Goal: Information Seeking & Learning: Learn about a topic

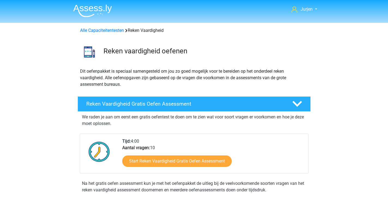
scroll to position [553, 0]
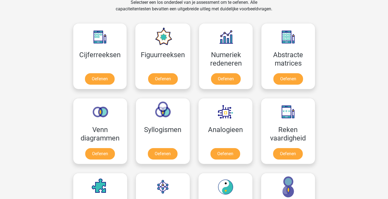
scroll to position [272, 0]
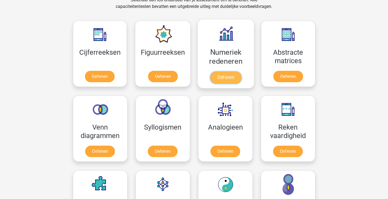
click at [216, 72] on link "Oefenen" at bounding box center [225, 78] width 31 height 12
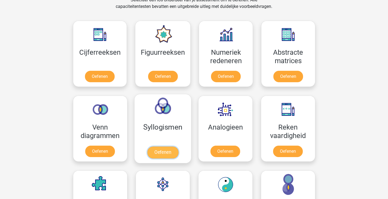
click at [178, 147] on link "Oefenen" at bounding box center [162, 153] width 31 height 12
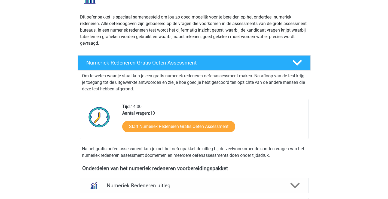
scroll to position [109, 0]
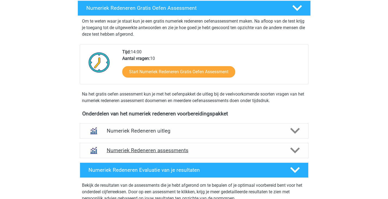
click at [241, 145] on div "Numeriek Redeneren assessments" at bounding box center [194, 150] width 229 height 15
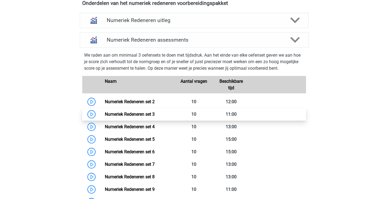
scroll to position [218, 0]
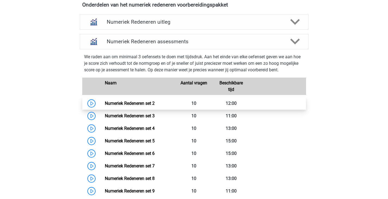
click at [155, 101] on link "Numeriek Redeneren set 2" at bounding box center [130, 103] width 50 height 5
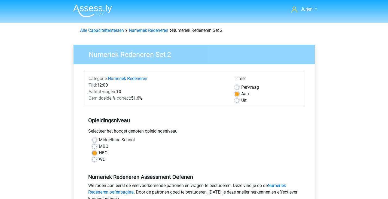
scroll to position [109, 0]
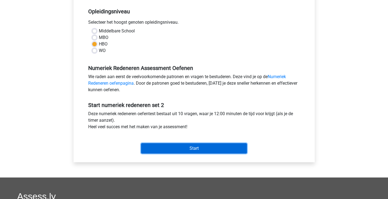
click at [222, 150] on input "Start" at bounding box center [194, 148] width 106 height 10
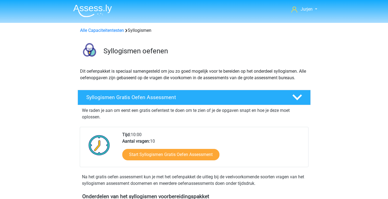
scroll to position [163, 0]
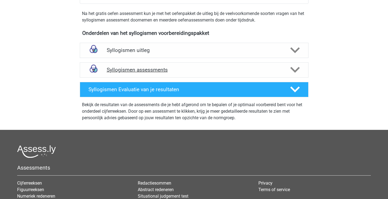
click at [190, 73] on h4 "Syllogismen assessments" at bounding box center [194, 70] width 175 height 6
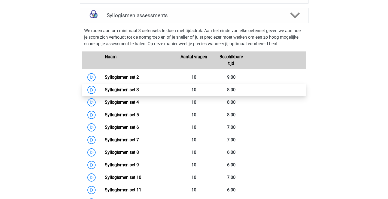
scroll to position [218, 0]
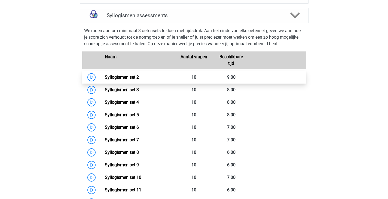
click at [139, 75] on link "Syllogismen set 2" at bounding box center [122, 77] width 34 height 5
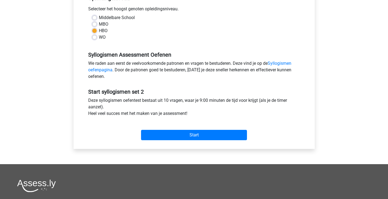
scroll to position [163, 0]
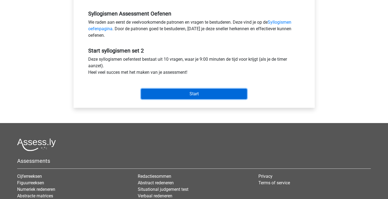
click at [208, 97] on input "Start" at bounding box center [194, 94] width 106 height 10
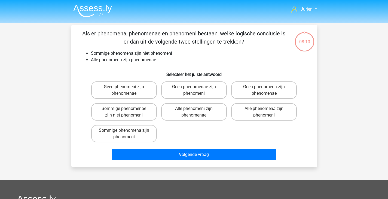
drag, startPoint x: 158, startPoint y: 108, endPoint x: 152, endPoint y: 109, distance: 5.8
click at [157, 108] on div "Sommige phenomenae zijn niet phenomeni" at bounding box center [124, 112] width 70 height 22
click at [149, 110] on label "Sommige phenomenae zijn niet phenomeni" at bounding box center [124, 111] width 66 height 17
click at [127, 110] on input "Sommige phenomenae zijn niet phenomeni" at bounding box center [126, 111] width 4 height 4
radio input "true"
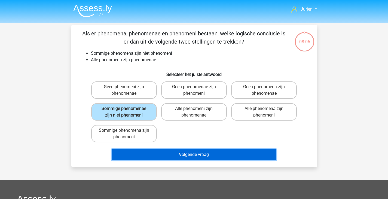
click at [178, 155] on button "Volgende vraag" at bounding box center [194, 154] width 165 height 11
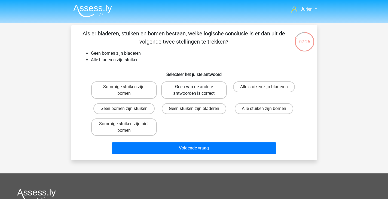
click at [204, 90] on label "Geen van de andere antwoorden is correct" at bounding box center [194, 89] width 66 height 17
click at [197, 90] on input "Geen van de andere antwoorden is correct" at bounding box center [196, 89] width 4 height 4
radio input "true"
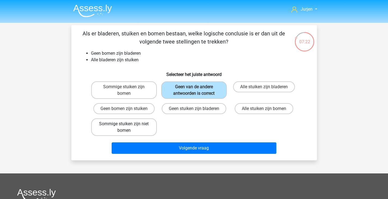
click at [143, 126] on label "Sommige stuiken zijn niet bomen" at bounding box center [124, 126] width 66 height 17
click at [127, 126] on input "Sommige stuiken zijn niet bomen" at bounding box center [126, 126] width 4 height 4
radio input "true"
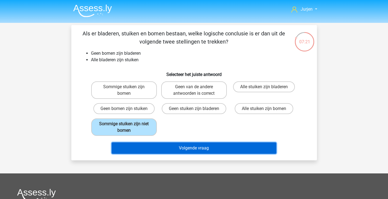
click at [180, 149] on button "Volgende vraag" at bounding box center [194, 147] width 165 height 11
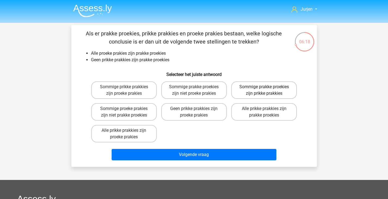
click at [252, 87] on label "Sommige prakke proekies zijn prikke prakkies" at bounding box center [264, 89] width 66 height 17
click at [264, 87] on input "Sommige prakke proekies zijn prikke prakkies" at bounding box center [266, 89] width 4 height 4
radio input "true"
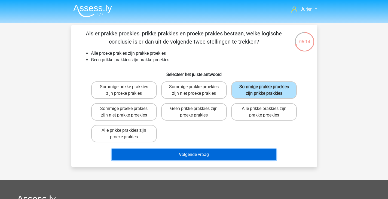
click at [224, 149] on button "Volgende vraag" at bounding box center [194, 154] width 165 height 11
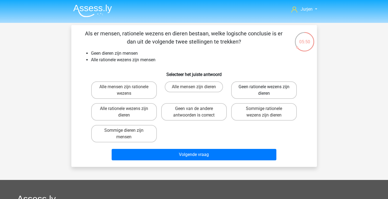
click at [253, 97] on label "Geen rationele wezens zijn dieren" at bounding box center [264, 89] width 66 height 17
click at [264, 90] on input "Geen rationele wezens zijn dieren" at bounding box center [266, 89] width 4 height 4
radio input "true"
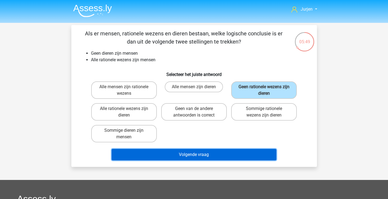
click at [250, 151] on button "Volgende vraag" at bounding box center [194, 154] width 165 height 11
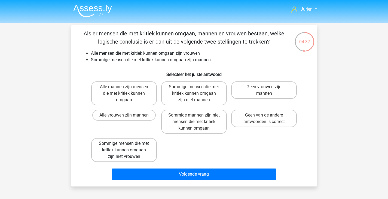
click at [128, 159] on label "Sommige mensen die met kritiek kunnen omgaan zijn niet vrouwen" at bounding box center [124, 150] width 66 height 24
click at [127, 147] on input "Sommige mensen die met kritiek kunnen omgaan zijn niet vrouwen" at bounding box center [126, 146] width 4 height 4
radio input "true"
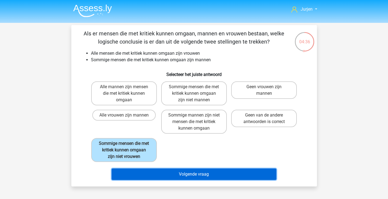
click at [160, 170] on button "Volgende vraag" at bounding box center [194, 174] width 165 height 11
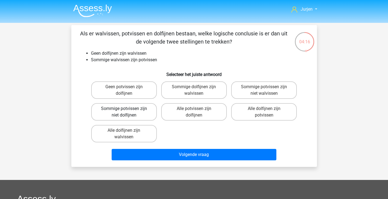
click at [144, 119] on label "Sommige potvissen zijn niet dolfijnen" at bounding box center [124, 111] width 66 height 17
click at [127, 112] on input "Sommige potvissen zijn niet dolfijnen" at bounding box center [126, 111] width 4 height 4
radio input "true"
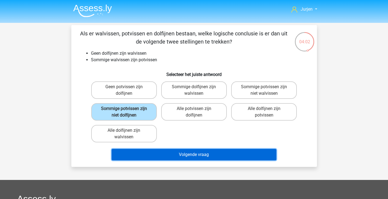
click at [183, 155] on button "Volgende vraag" at bounding box center [194, 154] width 165 height 11
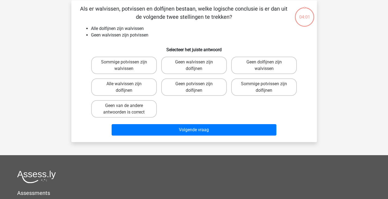
scroll to position [25, 0]
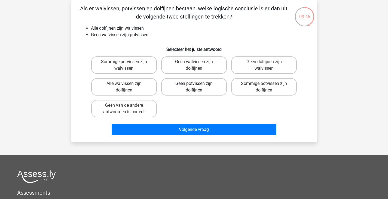
click at [207, 89] on label "Geen potvissen zijn dolfijnen" at bounding box center [194, 86] width 66 height 17
click at [197, 87] on input "Geen potvissen zijn dolfijnen" at bounding box center [196, 86] width 4 height 4
radio input "true"
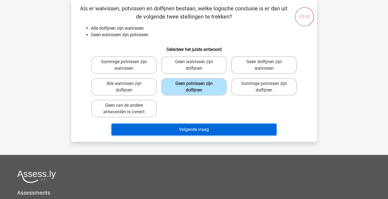
click at [205, 129] on button "Volgende vraag" at bounding box center [194, 129] width 165 height 11
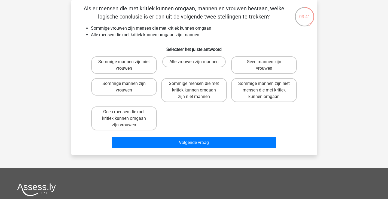
scroll to position [0, 0]
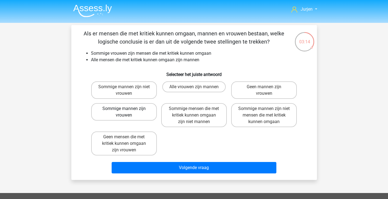
click at [154, 108] on label "Sommige mannen zijn vrouwen" at bounding box center [124, 111] width 66 height 17
click at [127, 109] on input "Sommige mannen zijn vrouwen" at bounding box center [126, 111] width 4 height 4
radio input "true"
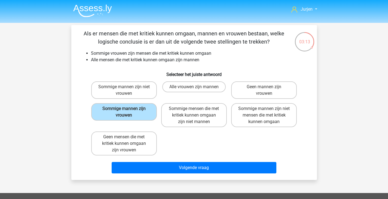
click at [188, 161] on div "Volgende vraag" at bounding box center [194, 167] width 228 height 18
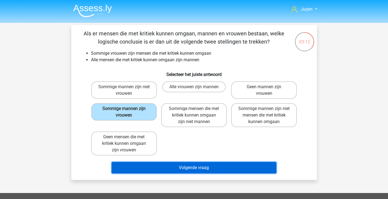
click at [190, 166] on button "Volgende vraag" at bounding box center [194, 167] width 165 height 11
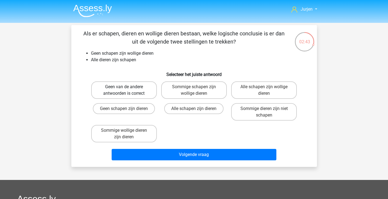
click at [144, 89] on label "Geen van de andere antwoorden is correct" at bounding box center [124, 89] width 66 height 17
click at [127, 89] on input "Geen van de andere antwoorden is correct" at bounding box center [126, 89] width 4 height 4
radio input "true"
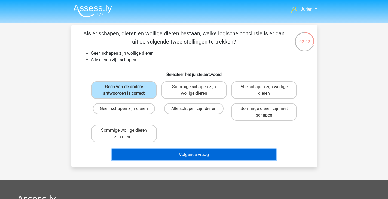
click at [190, 152] on button "Volgende vraag" at bounding box center [194, 154] width 165 height 11
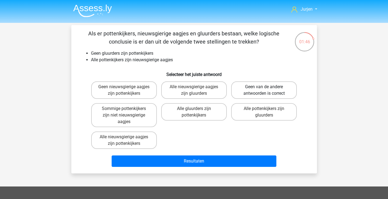
click at [277, 84] on label "Geen van de andere antwoorden is correct" at bounding box center [264, 89] width 66 height 17
click at [268, 87] on input "Geen van de andere antwoorden is correct" at bounding box center [266, 89] width 4 height 4
radio input "true"
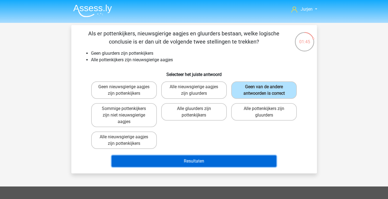
click at [254, 159] on button "Resultaten" at bounding box center [194, 160] width 165 height 11
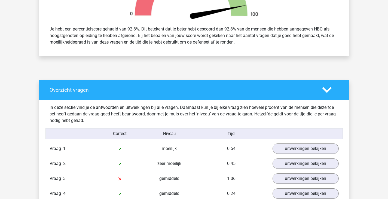
scroll to position [327, 0]
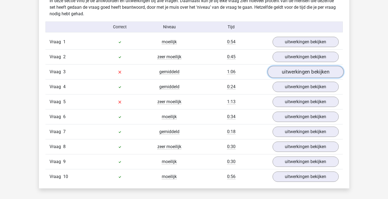
click at [302, 68] on link "uitwerkingen bekijken" at bounding box center [305, 72] width 76 height 12
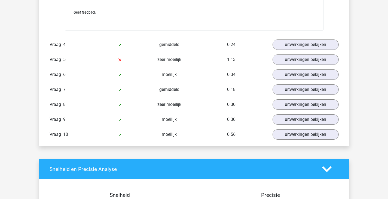
scroll to position [599, 0]
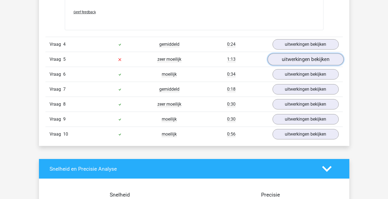
click at [291, 56] on link "uitwerkingen bekijken" at bounding box center [305, 60] width 76 height 12
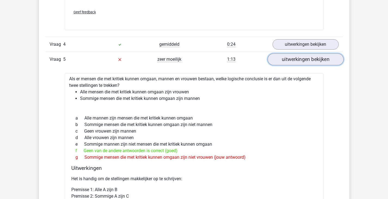
click at [301, 65] on link "uitwerkingen bekijken" at bounding box center [305, 60] width 76 height 12
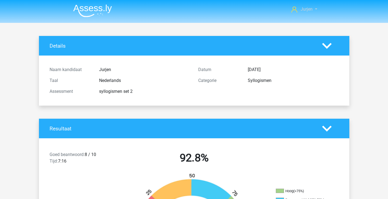
scroll to position [0, 0]
click at [105, 5] on img at bounding box center [92, 10] width 39 height 13
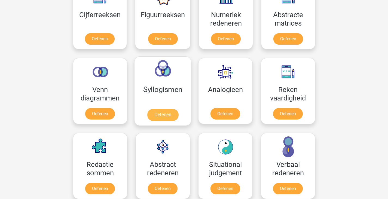
scroll to position [327, 0]
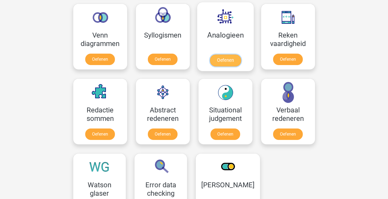
click at [219, 54] on link "Oefenen" at bounding box center [225, 60] width 31 height 12
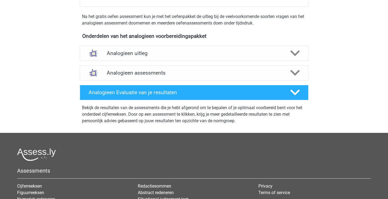
scroll to position [163, 0]
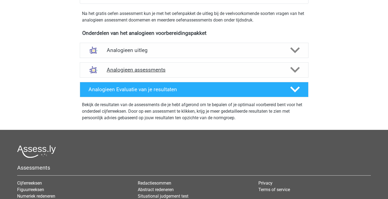
click at [202, 71] on h4 "Analogieen assessments" at bounding box center [194, 70] width 175 height 6
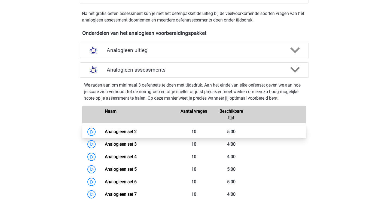
click at [137, 130] on link "Analogieen set 2" at bounding box center [121, 131] width 32 height 5
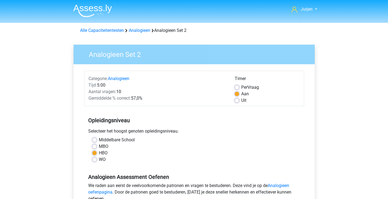
scroll to position [109, 0]
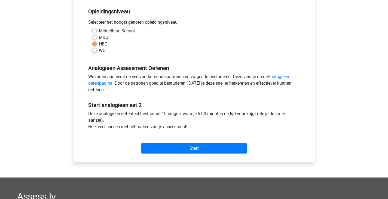
click at [184, 143] on div "Start" at bounding box center [194, 144] width 220 height 19
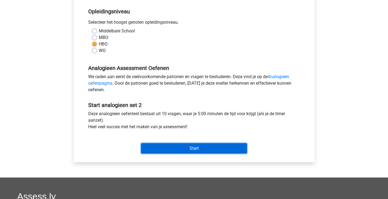
click at [184, 145] on input "Start" at bounding box center [194, 148] width 106 height 10
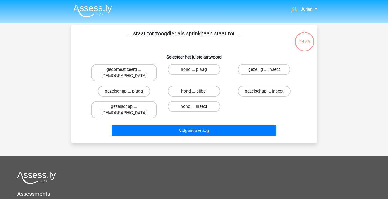
click at [200, 101] on label "hond ... insect" at bounding box center [194, 106] width 53 height 11
click at [197, 106] on input "hond ... insect" at bounding box center [196, 108] width 4 height 4
radio input "true"
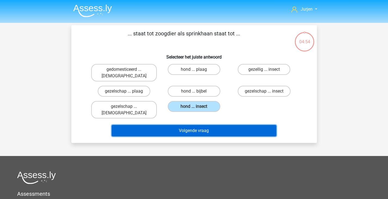
click at [215, 125] on button "Volgende vraag" at bounding box center [194, 130] width 165 height 11
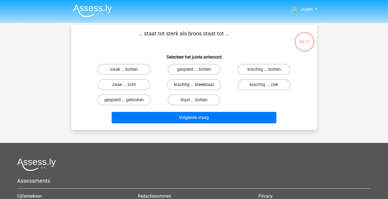
click at [212, 82] on label "krachtig ... breekbaar" at bounding box center [194, 84] width 54 height 11
click at [197, 85] on input "krachtig ... breekbaar" at bounding box center [196, 87] width 4 height 4
radio input "true"
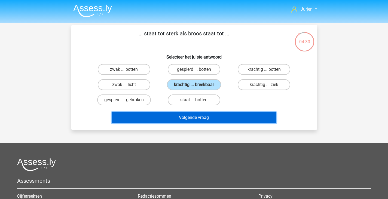
click at [252, 118] on button "Volgende vraag" at bounding box center [194, 117] width 165 height 11
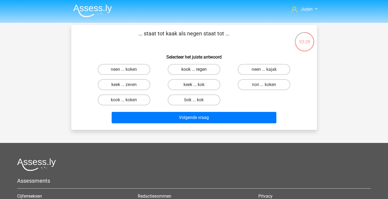
click at [213, 68] on label "kook ... regen" at bounding box center [194, 69] width 53 height 11
click at [197, 69] on input "kook ... regen" at bounding box center [196, 71] width 4 height 4
radio input "true"
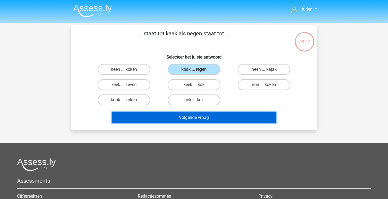
click at [212, 112] on button "Volgende vraag" at bounding box center [194, 117] width 165 height 11
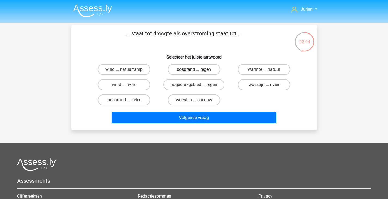
click at [181, 73] on label "bosbrand ... regen" at bounding box center [194, 69] width 53 height 11
click at [194, 73] on input "bosbrand ... regen" at bounding box center [196, 71] width 4 height 4
radio input "true"
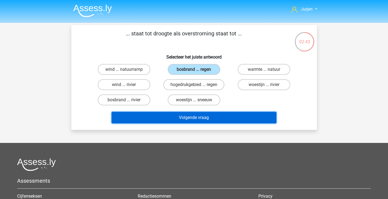
click at [206, 117] on button "Volgende vraag" at bounding box center [194, 117] width 165 height 11
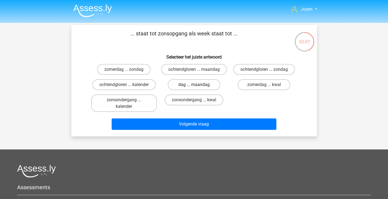
click at [194, 90] on label "dag ... maandag" at bounding box center [194, 84] width 53 height 11
click at [194, 88] on input "dag ... maandag" at bounding box center [196, 87] width 4 height 4
radio input "true"
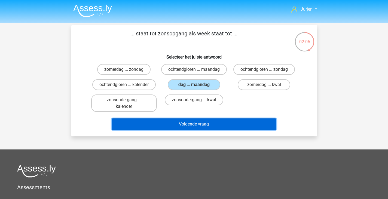
click at [200, 126] on button "Volgende vraag" at bounding box center [194, 123] width 165 height 11
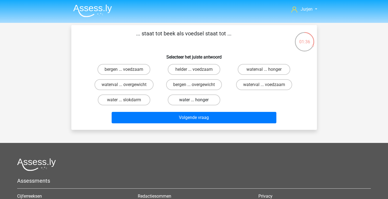
click at [181, 100] on label "water ... honger" at bounding box center [194, 99] width 53 height 11
click at [194, 100] on input "water ... honger" at bounding box center [196, 102] width 4 height 4
radio input "true"
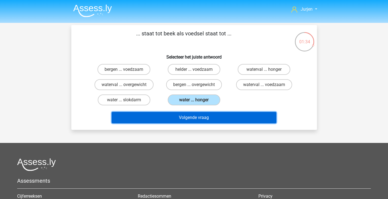
click at [187, 118] on button "Volgende vraag" at bounding box center [194, 117] width 165 height 11
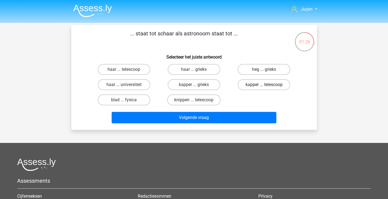
click at [259, 81] on label "kapper ... telescoop" at bounding box center [264, 84] width 53 height 11
click at [264, 85] on input "kapper ... telescoop" at bounding box center [266, 87] width 4 height 4
radio input "true"
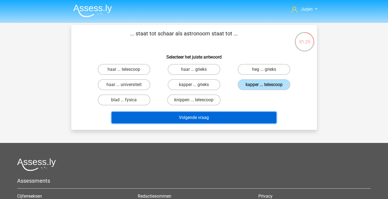
click at [244, 120] on button "Volgende vraag" at bounding box center [194, 117] width 165 height 11
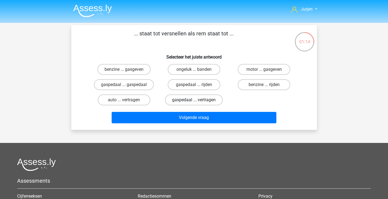
click at [209, 99] on label "gaspedaal ... vertragen" at bounding box center [194, 99] width 58 height 11
click at [197, 100] on input "gaspedaal ... vertragen" at bounding box center [196, 102] width 4 height 4
radio input "true"
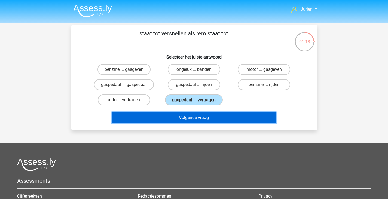
click at [212, 115] on button "Volgende vraag" at bounding box center [194, 117] width 165 height 11
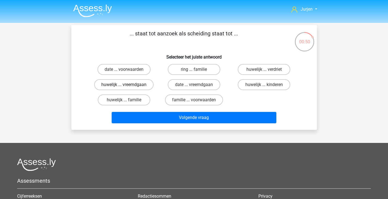
click at [142, 86] on label "huwelijk ... vreemdgaan" at bounding box center [123, 84] width 59 height 11
click at [127, 86] on input "huwelijk ... vreemdgaan" at bounding box center [126, 87] width 4 height 4
radio input "true"
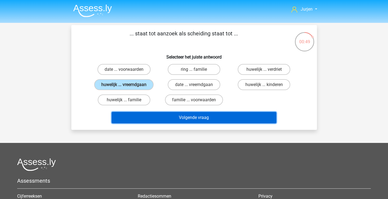
click at [165, 116] on button "Volgende vraag" at bounding box center [194, 117] width 165 height 11
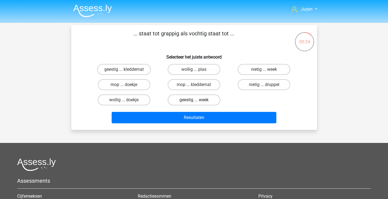
click at [188, 100] on label "geestig ... week" at bounding box center [194, 99] width 53 height 11
click at [194, 100] on input "geestig ... week" at bounding box center [196, 102] width 4 height 4
radio input "true"
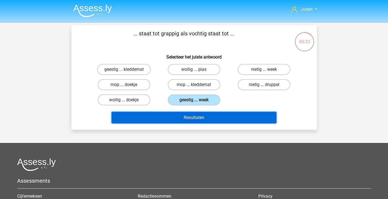
click at [204, 117] on button "Resultaten" at bounding box center [194, 117] width 165 height 11
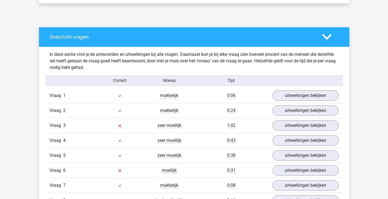
scroll to position [327, 0]
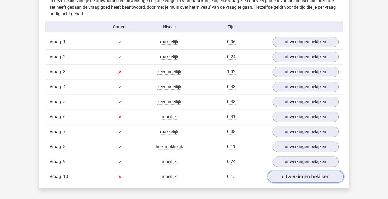
click at [289, 175] on link "uitwerkingen bekijken" at bounding box center [305, 177] width 76 height 12
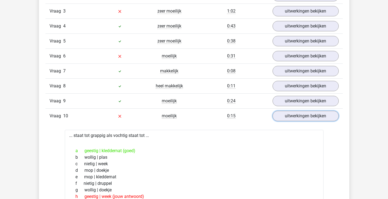
scroll to position [381, 0]
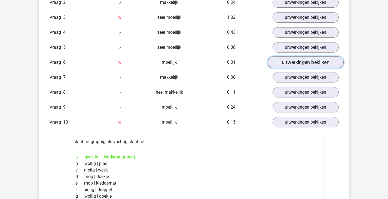
click at [287, 65] on link "uitwerkingen bekijken" at bounding box center [305, 62] width 76 height 12
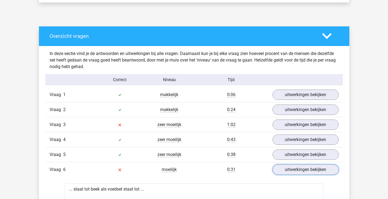
scroll to position [272, 0]
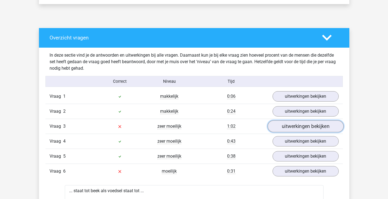
click at [290, 123] on link "uitwerkingen bekijken" at bounding box center [305, 126] width 76 height 12
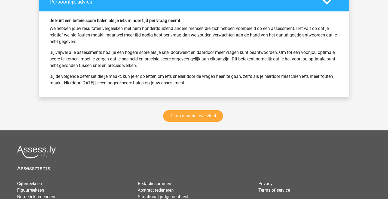
scroll to position [1144, 0]
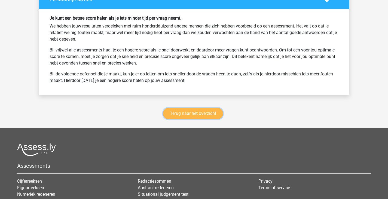
click at [216, 113] on link "Terug naar het overzicht" at bounding box center [193, 113] width 60 height 11
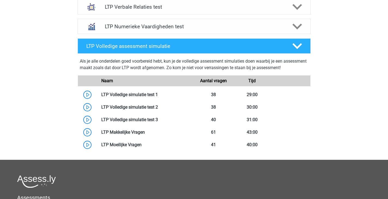
scroll to position [218, 0]
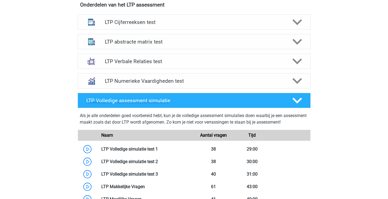
click at [222, 98] on h4 "LTP Volledige assessment simulatie" at bounding box center [184, 100] width 197 height 6
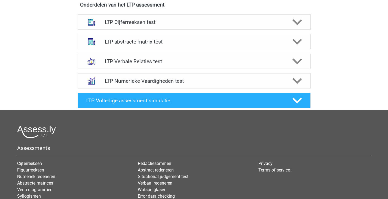
click at [222, 98] on h4 "LTP Volledige assessment simulatie" at bounding box center [184, 100] width 197 height 6
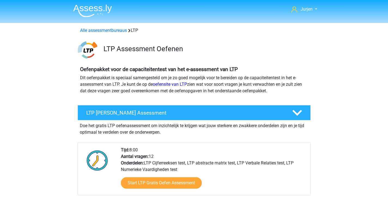
scroll to position [0, 0]
click at [91, 14] on img at bounding box center [92, 10] width 39 height 13
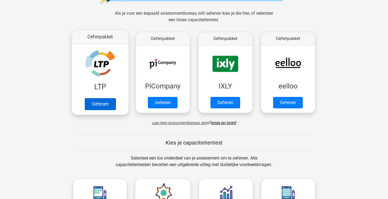
scroll to position [272, 0]
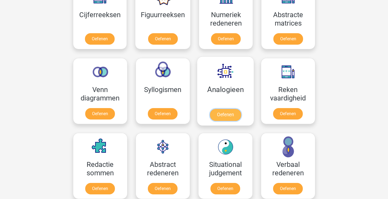
click at [213, 109] on link "Oefenen" at bounding box center [225, 115] width 31 height 12
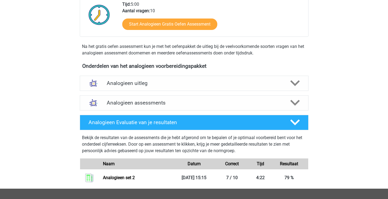
scroll to position [163, 0]
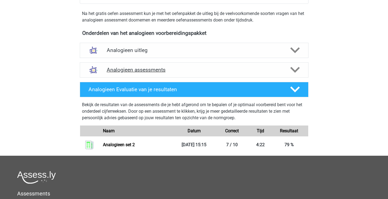
click at [217, 72] on h4 "Analogieen assessments" at bounding box center [194, 70] width 175 height 6
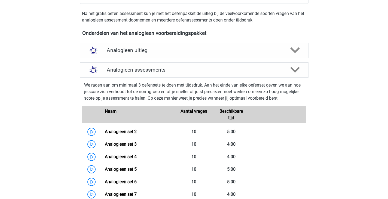
click at [217, 72] on h4 "Analogieen assessments" at bounding box center [194, 70] width 175 height 6
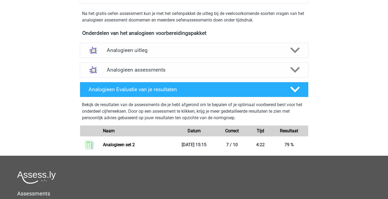
click at [230, 97] on div "Bekijk de resultaten van de assessments die je hebt afgerond om te bepalen of j…" at bounding box center [194, 125] width 233 height 56
click at [231, 93] on div "Analogieen Evaluatie van je resultaten" at bounding box center [194, 89] width 229 height 15
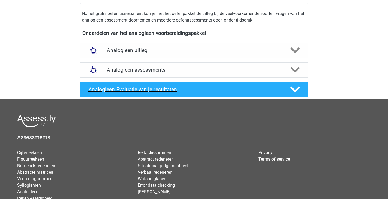
click at [231, 92] on h4 "Analogieen Evaluatie van je resultaten" at bounding box center [185, 89] width 193 height 6
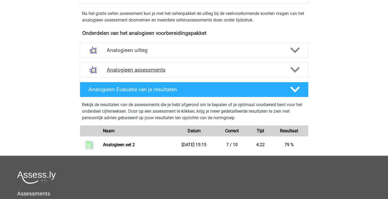
click at [269, 69] on h4 "Analogieen assessments" at bounding box center [194, 70] width 175 height 6
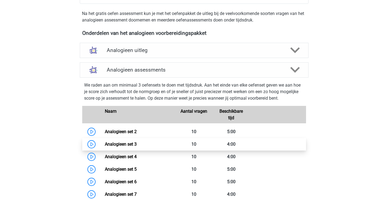
click at [137, 143] on link "Analogieen set 3" at bounding box center [121, 144] width 32 height 5
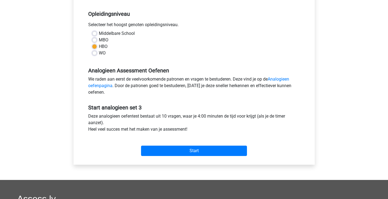
scroll to position [218, 0]
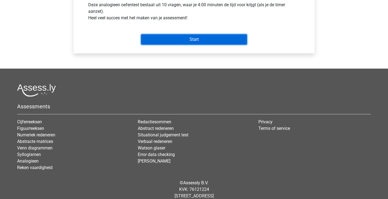
click at [198, 35] on input "Start" at bounding box center [194, 39] width 106 height 10
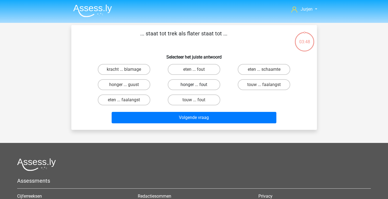
click at [204, 85] on label "honger ... fout" at bounding box center [194, 84] width 53 height 11
click at [197, 85] on input "honger ... fout" at bounding box center [196, 87] width 4 height 4
radio input "true"
click at [263, 69] on label "eten ... schaamte" at bounding box center [264, 69] width 53 height 11
click at [264, 69] on input "eten ... schaamte" at bounding box center [266, 71] width 4 height 4
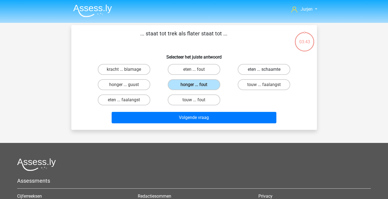
radio input "true"
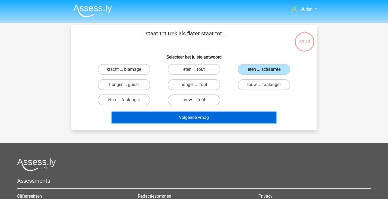
click at [235, 117] on button "Volgende vraag" at bounding box center [194, 117] width 165 height 11
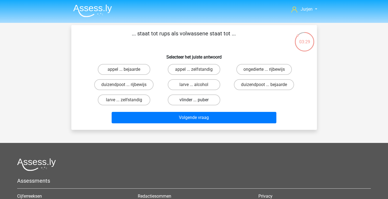
click at [209, 98] on label "vlinder ... puber" at bounding box center [194, 99] width 53 height 11
click at [197, 100] on input "vlinder ... puber" at bounding box center [196, 102] width 4 height 4
radio input "true"
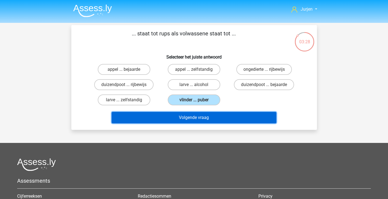
click at [221, 115] on button "Volgende vraag" at bounding box center [194, 117] width 165 height 11
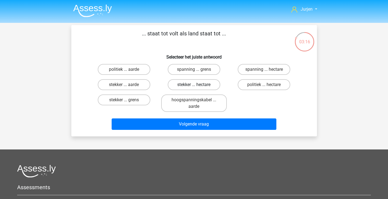
click at [209, 87] on label "stekker ... hectare" at bounding box center [194, 84] width 53 height 11
click at [197, 87] on input "stekker ... hectare" at bounding box center [196, 87] width 4 height 4
radio input "true"
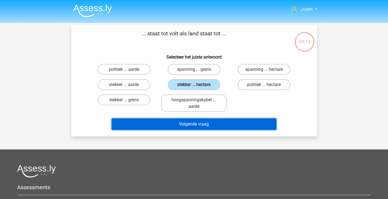
click at [226, 119] on button "Volgende vraag" at bounding box center [194, 123] width 165 height 11
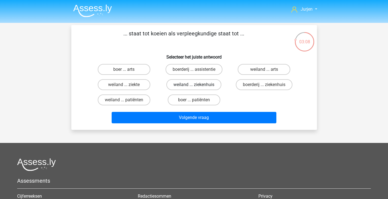
click at [207, 81] on label "weiland ... ziekenhuis" at bounding box center [193, 84] width 55 height 11
click at [197, 85] on input "weiland ... ziekenhuis" at bounding box center [196, 87] width 4 height 4
radio input "true"
click at [246, 86] on label "boerderij ... ziekenhuis" at bounding box center [264, 84] width 57 height 11
click at [264, 86] on input "boerderij ... ziekenhuis" at bounding box center [266, 87] width 4 height 4
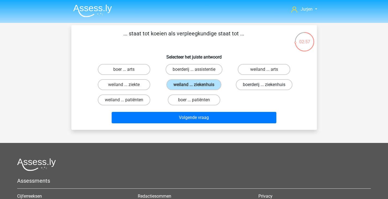
radio input "true"
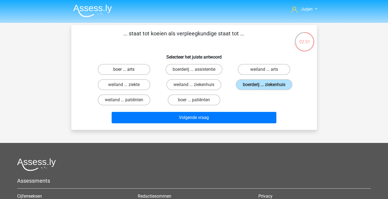
click at [144, 70] on label "boer ... arts" at bounding box center [124, 69] width 53 height 11
click at [127, 70] on input "boer ... arts" at bounding box center [126, 71] width 4 height 4
radio input "true"
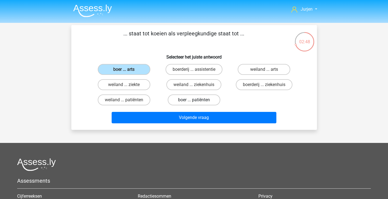
click at [187, 98] on label "boer ... patiënten" at bounding box center [194, 99] width 53 height 11
click at [194, 100] on input "boer ... patiënten" at bounding box center [196, 102] width 4 height 4
radio input "true"
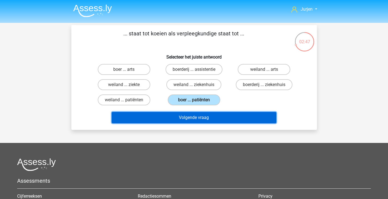
click at [209, 115] on button "Volgende vraag" at bounding box center [194, 117] width 165 height 11
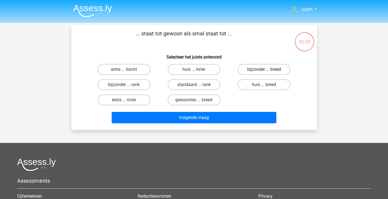
click at [252, 71] on label "bijzonder ... breed" at bounding box center [264, 69] width 53 height 11
click at [264, 71] on input "bijzonder ... breed" at bounding box center [266, 71] width 4 height 4
radio input "true"
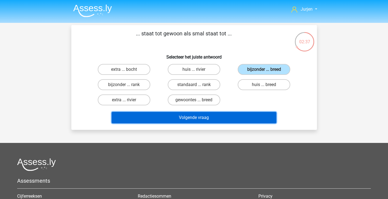
click at [246, 114] on button "Volgende vraag" at bounding box center [194, 117] width 165 height 11
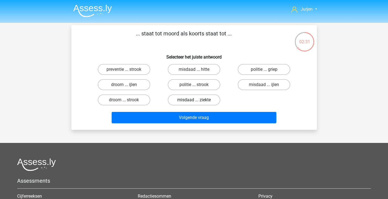
click at [201, 101] on label "misdaad ... ziekte" at bounding box center [194, 99] width 53 height 11
click at [197, 101] on input "misdaad ... ziekte" at bounding box center [196, 102] width 4 height 4
radio input "true"
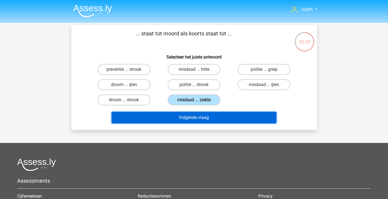
click at [248, 119] on button "Volgende vraag" at bounding box center [194, 117] width 165 height 11
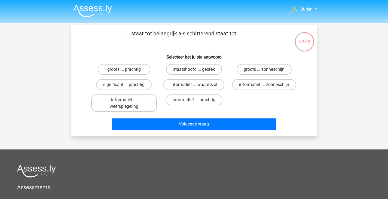
click at [177, 83] on label "informatief ... waardevol" at bounding box center [193, 84] width 61 height 11
click at [194, 85] on input "informatief ... waardevol" at bounding box center [196, 87] width 4 height 4
radio input "true"
click at [134, 84] on label "significant ... prachtig" at bounding box center [124, 84] width 56 height 11
click at [127, 85] on input "significant ... prachtig" at bounding box center [126, 87] width 4 height 4
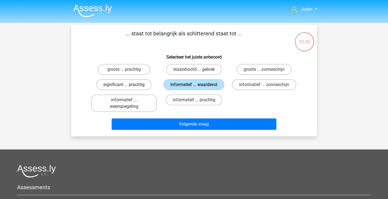
radio input "true"
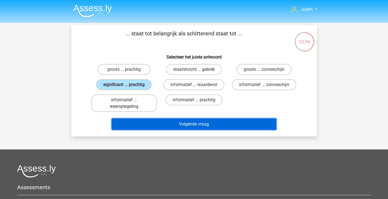
click at [170, 119] on button "Volgende vraag" at bounding box center [194, 123] width 165 height 11
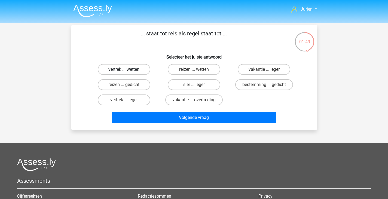
click at [139, 72] on label "vertrek ... wetten" at bounding box center [124, 69] width 53 height 11
click at [127, 72] on input "vertrek ... wetten" at bounding box center [126, 71] width 4 height 4
radio input "true"
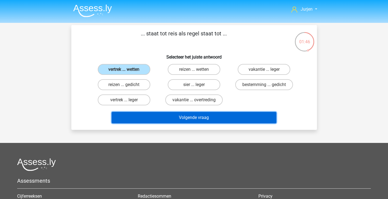
click at [182, 120] on button "Volgende vraag" at bounding box center [194, 117] width 165 height 11
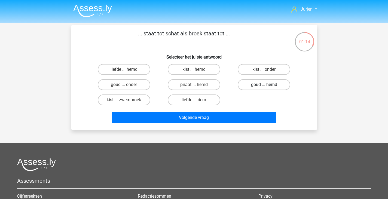
click at [263, 83] on label "goud ... hemd" at bounding box center [264, 84] width 53 height 11
click at [264, 85] on input "goud ... hemd" at bounding box center [266, 87] width 4 height 4
radio input "true"
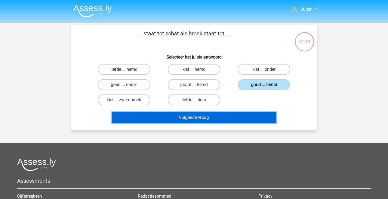
click at [259, 113] on button "Volgende vraag" at bounding box center [194, 117] width 165 height 11
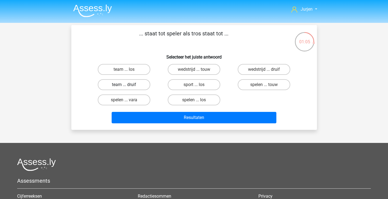
click at [142, 87] on label "team ... druif" at bounding box center [124, 84] width 53 height 11
click at [127, 87] on input "team ... druif" at bounding box center [126, 87] width 4 height 4
radio input "true"
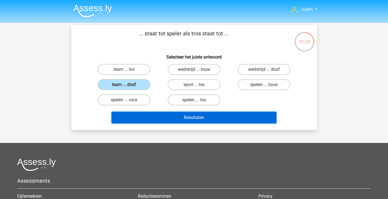
click at [188, 120] on button "Resultaten" at bounding box center [194, 117] width 165 height 11
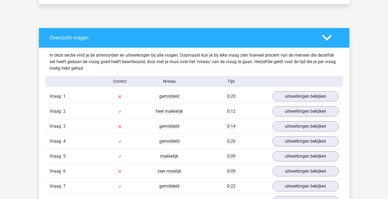
scroll to position [327, 0]
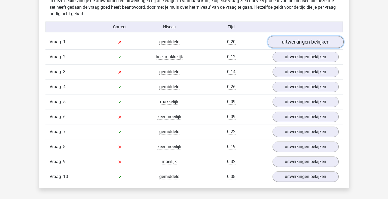
click at [287, 38] on link "uitwerkingen bekijken" at bounding box center [305, 42] width 76 height 12
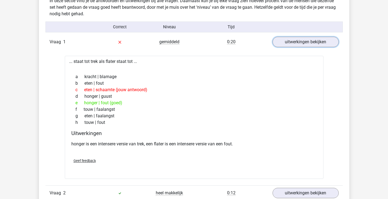
scroll to position [436, 0]
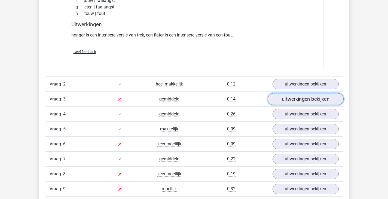
click at [294, 96] on link "uitwerkingen bekijken" at bounding box center [305, 99] width 76 height 12
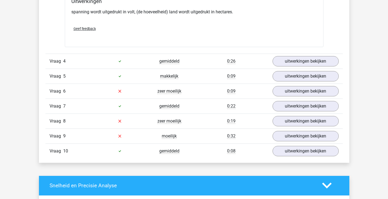
scroll to position [654, 0]
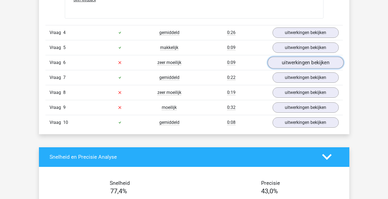
click at [290, 65] on link "uitwerkingen bekijken" at bounding box center [305, 63] width 76 height 12
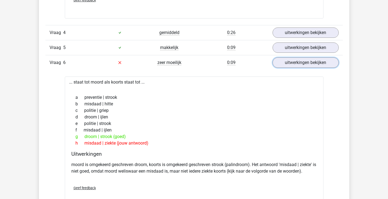
scroll to position [762, 0]
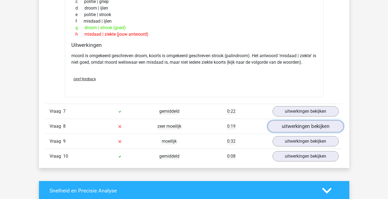
click at [294, 122] on link "uitwerkingen bekijken" at bounding box center [305, 126] width 76 height 12
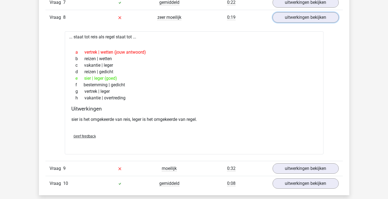
scroll to position [926, 0]
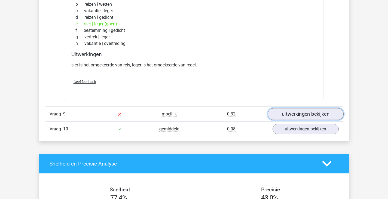
click at [284, 113] on link "uitwerkingen bekijken" at bounding box center [305, 114] width 76 height 12
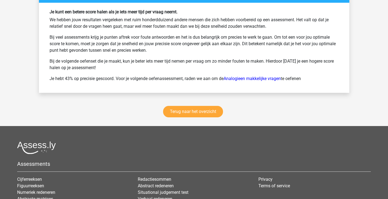
scroll to position [1471, 0]
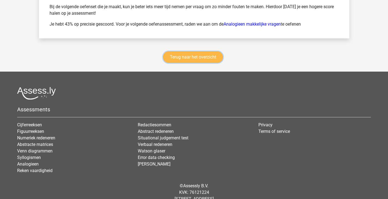
click at [214, 62] on link "Terug naar het overzicht" at bounding box center [193, 56] width 60 height 11
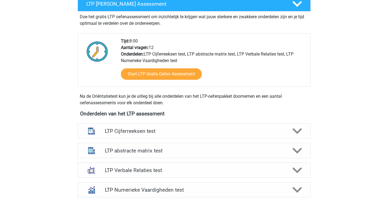
scroll to position [163, 0]
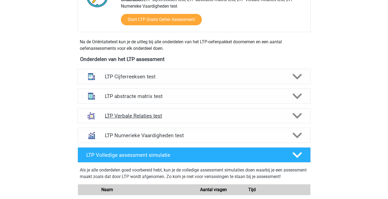
click at [247, 111] on div "LTP Verbale Relaties test" at bounding box center [194, 115] width 233 height 15
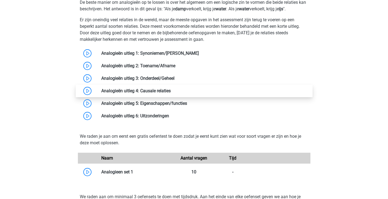
scroll to position [272, 0]
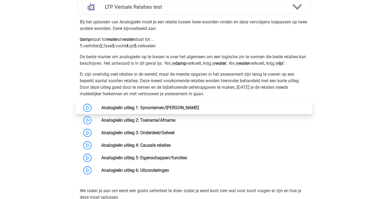
click at [199, 108] on link at bounding box center [199, 107] width 0 height 5
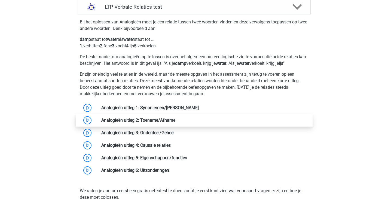
click at [175, 118] on link at bounding box center [175, 120] width 0 height 5
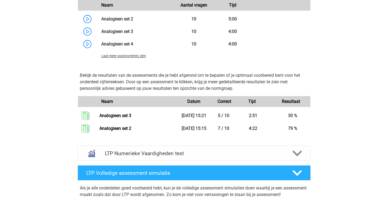
scroll to position [490, 0]
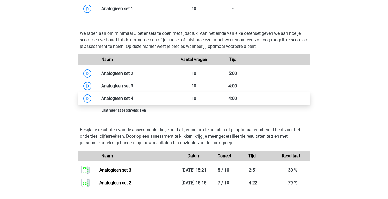
click at [133, 97] on link at bounding box center [133, 98] width 0 height 5
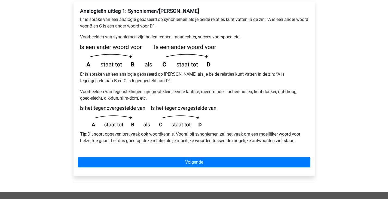
scroll to position [109, 0]
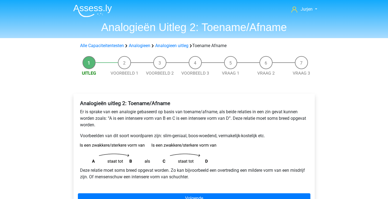
scroll to position [54, 0]
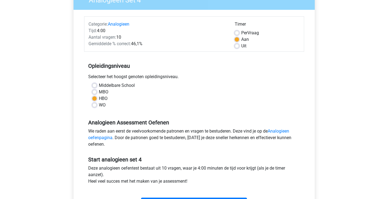
scroll to position [109, 0]
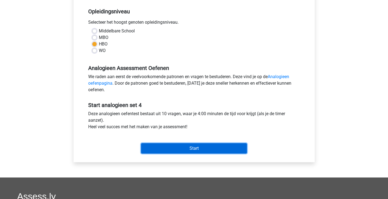
click at [172, 149] on input "Start" at bounding box center [194, 148] width 106 height 10
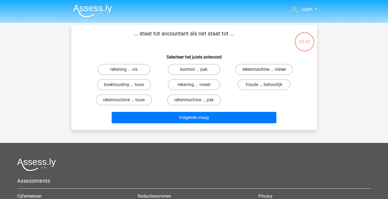
click at [280, 68] on label "rekenmachine ... visser" at bounding box center [264, 69] width 58 height 11
click at [268, 69] on input "rekenmachine ... visser" at bounding box center [266, 71] width 4 height 4
radio input "true"
click at [269, 110] on div "Volgende vraag" at bounding box center [194, 117] width 228 height 18
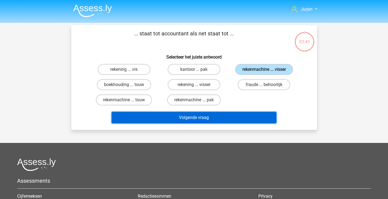
click at [267, 114] on button "Volgende vraag" at bounding box center [194, 117] width 165 height 11
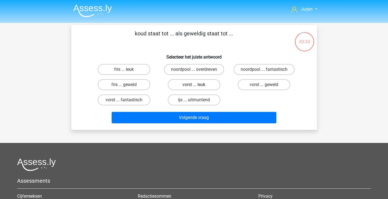
click at [207, 82] on label "vorst ... leuk" at bounding box center [194, 84] width 53 height 11
click at [197, 85] on input "vorst ... leuk" at bounding box center [196, 87] width 4 height 4
radio input "true"
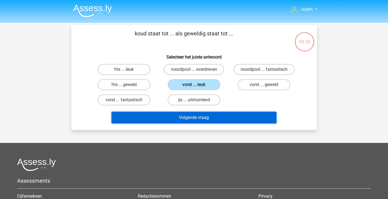
click at [249, 120] on button "Volgende vraag" at bounding box center [194, 117] width 165 height 11
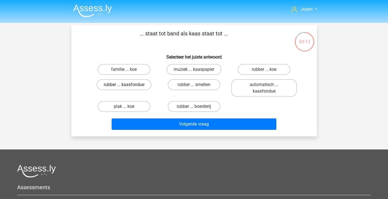
click at [143, 82] on label "rubber ... kaasfondue" at bounding box center [124, 84] width 55 height 11
click at [127, 85] on input "rubber ... kaasfondue" at bounding box center [126, 87] width 4 height 4
radio input "true"
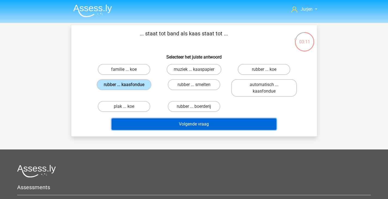
click at [236, 122] on button "Volgende vraag" at bounding box center [194, 123] width 165 height 11
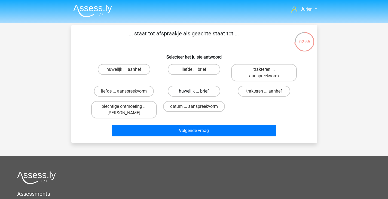
click at [212, 91] on label "huwelijk ... brief" at bounding box center [194, 91] width 53 height 11
click at [197, 91] on input "huwelijk ... brief" at bounding box center [196, 93] width 4 height 4
radio input "true"
click at [150, 112] on label "plechtige ontmoeting ... [PERSON_NAME]" at bounding box center [124, 109] width 66 height 17
click at [127, 110] on input "plechtige ontmoeting ... [PERSON_NAME]" at bounding box center [126, 108] width 4 height 4
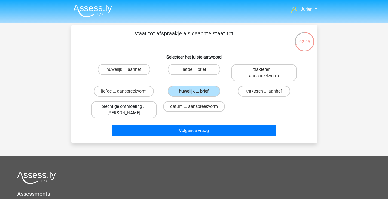
radio input "true"
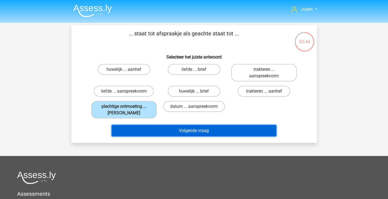
click at [157, 132] on button "Volgende vraag" at bounding box center [194, 130] width 165 height 11
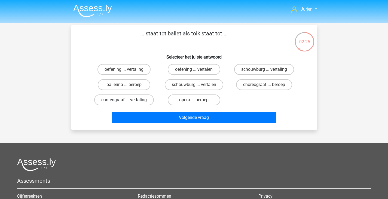
click at [150, 98] on label "choreograaf ... vertaling" at bounding box center [124, 99] width 60 height 11
click at [127, 100] on input "choreograaf ... vertaling" at bounding box center [126, 102] width 4 height 4
radio input "true"
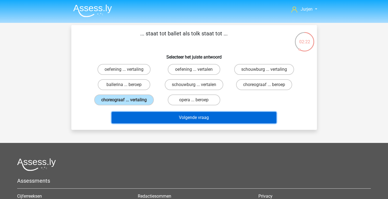
click at [166, 114] on button "Volgende vraag" at bounding box center [194, 117] width 165 height 11
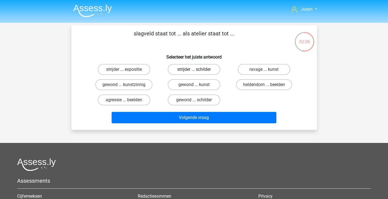
click at [206, 68] on label "strijder ... schilder" at bounding box center [194, 69] width 53 height 11
click at [197, 69] on input "strijder ... schilder" at bounding box center [196, 71] width 4 height 4
radio input "true"
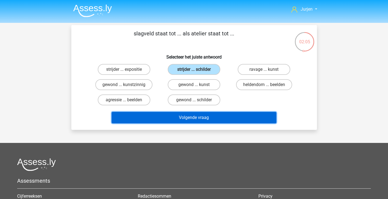
click at [240, 117] on button "Volgende vraag" at bounding box center [194, 117] width 165 height 11
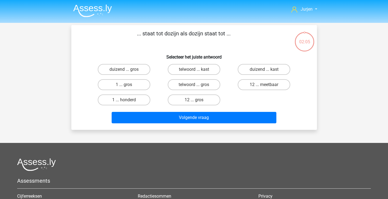
scroll to position [25, 0]
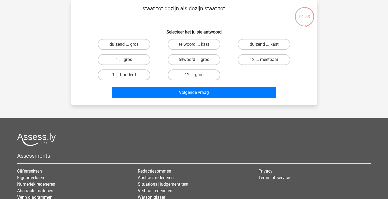
click at [151, 62] on div "1 ... gros" at bounding box center [124, 59] width 66 height 11
click at [145, 62] on label "1 ... gros" at bounding box center [124, 59] width 53 height 11
click at [127, 62] on input "1 ... gros" at bounding box center [126, 62] width 4 height 4
radio input "true"
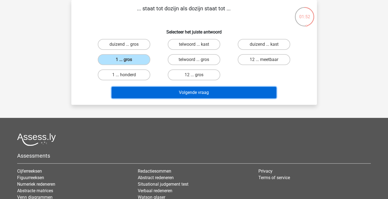
click at [173, 90] on button "Volgende vraag" at bounding box center [194, 92] width 165 height 11
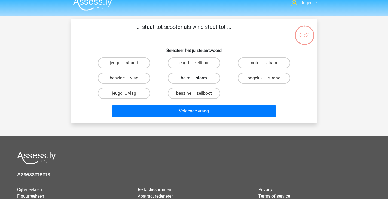
scroll to position [0, 0]
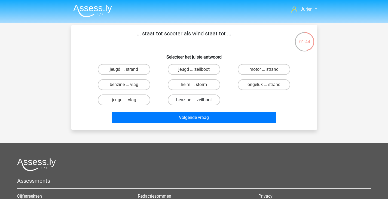
click at [188, 99] on label "benzine ... zeilboot" at bounding box center [194, 99] width 53 height 11
click at [194, 100] on input "benzine ... zeilboot" at bounding box center [196, 102] width 4 height 4
radio input "true"
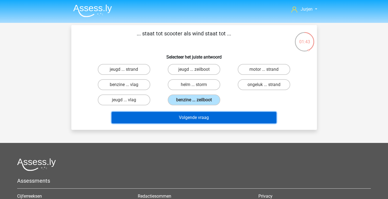
click at [217, 114] on button "Volgende vraag" at bounding box center [194, 117] width 165 height 11
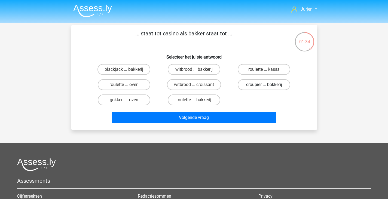
click at [251, 86] on label "croupier ... bakkerij" at bounding box center [264, 84] width 53 height 11
click at [264, 86] on input "croupier ... bakkerij" at bounding box center [266, 87] width 4 height 4
radio input "true"
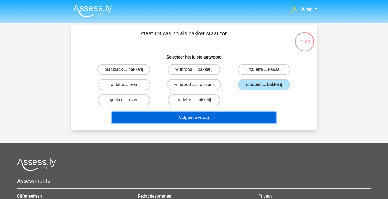
click at [244, 120] on button "Volgende vraag" at bounding box center [194, 117] width 165 height 11
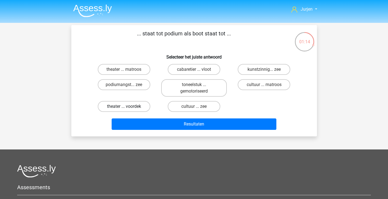
click at [141, 104] on label "theater ... voordek" at bounding box center [124, 106] width 53 height 11
click at [127, 106] on input "theater ... voordek" at bounding box center [126, 108] width 4 height 4
radio input "true"
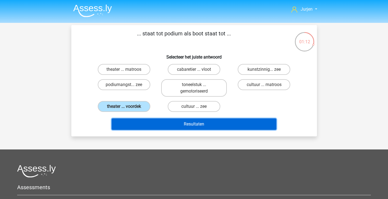
click at [162, 121] on button "Resultaten" at bounding box center [194, 123] width 165 height 11
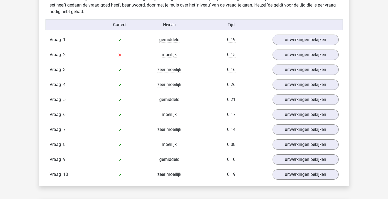
scroll to position [327, 0]
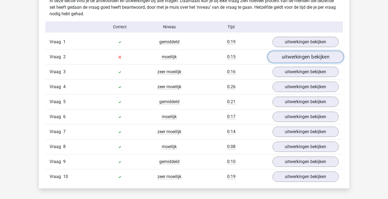
click at [279, 54] on link "uitwerkingen bekijken" at bounding box center [305, 57] width 76 height 12
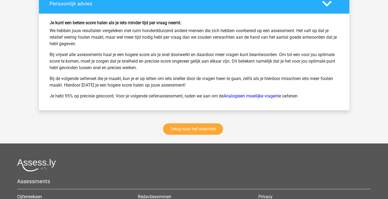
scroll to position [871, 0]
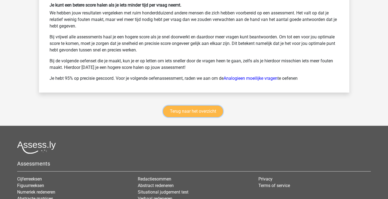
click at [205, 111] on link "Terug naar het overzicht" at bounding box center [193, 111] width 60 height 11
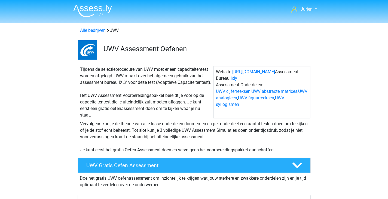
click at [82, 7] on img at bounding box center [92, 10] width 39 height 13
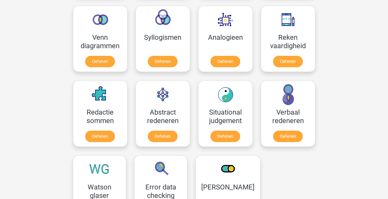
scroll to position [327, 0]
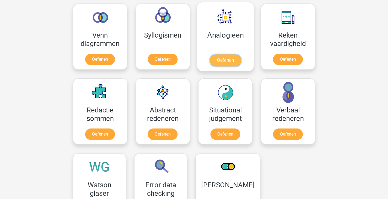
click at [211, 54] on link "Oefenen" at bounding box center [225, 60] width 31 height 12
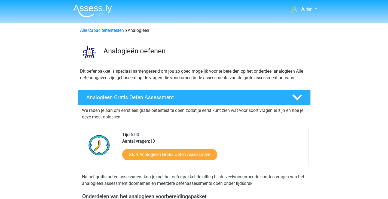
click at [106, 13] on img at bounding box center [92, 10] width 39 height 13
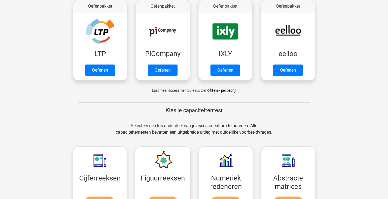
scroll to position [272, 0]
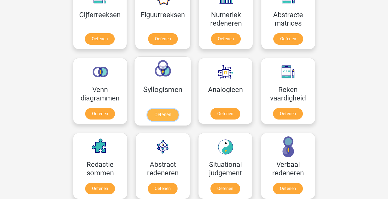
click at [175, 109] on link "Oefenen" at bounding box center [162, 115] width 31 height 12
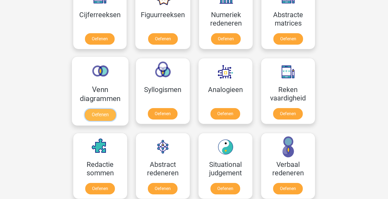
click at [113, 109] on link "Oefenen" at bounding box center [99, 115] width 31 height 12
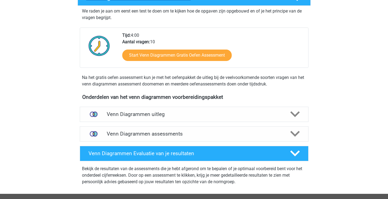
scroll to position [109, 0]
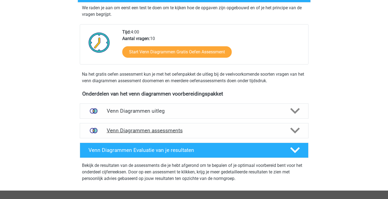
click at [199, 132] on h4 "Venn Diagrammen assessments" at bounding box center [194, 130] width 175 height 6
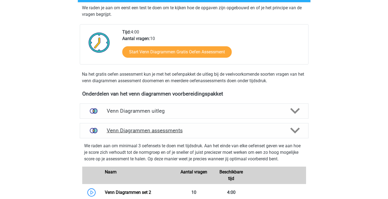
scroll to position [163, 0]
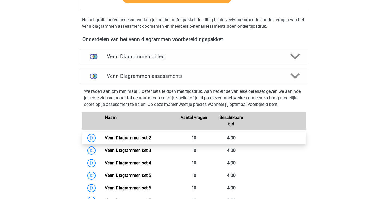
click at [151, 138] on link "Venn Diagrammen set 2" at bounding box center [128, 137] width 46 height 5
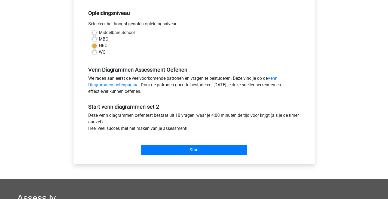
scroll to position [109, 0]
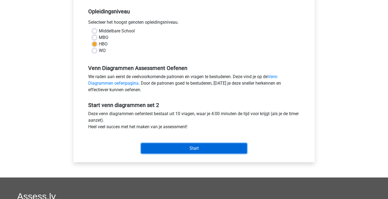
click at [187, 149] on input "Start" at bounding box center [194, 148] width 106 height 10
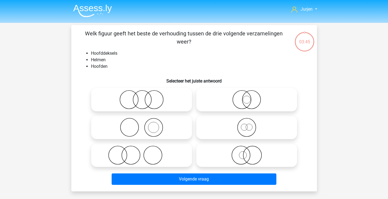
click at [162, 126] on icon at bounding box center [141, 127] width 96 height 19
click at [145, 125] on input "radio" at bounding box center [144, 123] width 4 height 4
radio input "true"
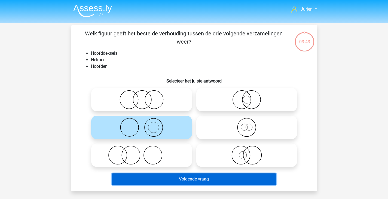
click at [190, 177] on button "Volgende vraag" at bounding box center [194, 178] width 165 height 11
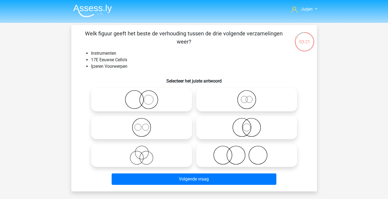
click at [153, 98] on circle at bounding box center [149, 100] width 10 height 10
click at [145, 97] on input "radio" at bounding box center [144, 95] width 4 height 4
radio input "true"
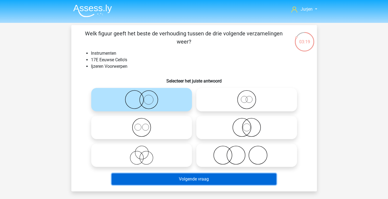
click at [196, 175] on button "Volgende vraag" at bounding box center [194, 178] width 165 height 11
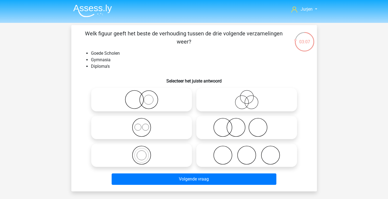
click at [250, 129] on icon at bounding box center [247, 127] width 96 height 19
click at [250, 125] on input "radio" at bounding box center [249, 123] width 4 height 4
radio input "true"
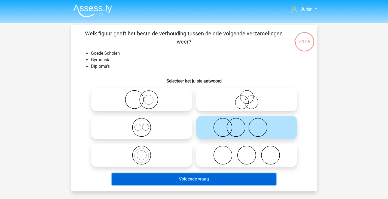
click at [230, 178] on button "Volgende vraag" at bounding box center [194, 178] width 165 height 11
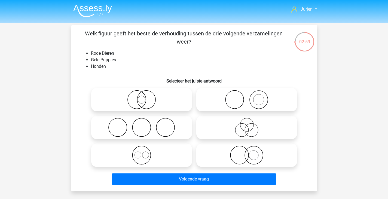
click at [227, 105] on circle at bounding box center [234, 100] width 18 height 18
click at [247, 97] on input "radio" at bounding box center [249, 95] width 4 height 4
radio input "true"
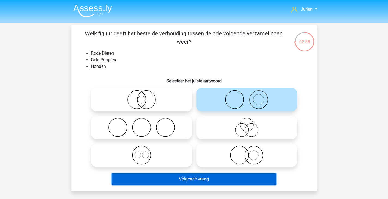
click at [215, 176] on button "Volgende vraag" at bounding box center [194, 178] width 165 height 11
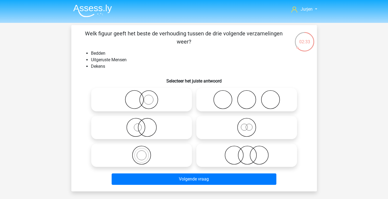
click at [164, 135] on icon at bounding box center [141, 127] width 96 height 19
click at [145, 125] on input "radio" at bounding box center [144, 123] width 4 height 4
radio input "true"
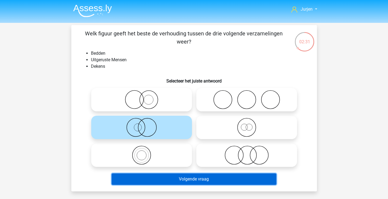
click at [201, 180] on button "Volgende vraag" at bounding box center [194, 178] width 165 height 11
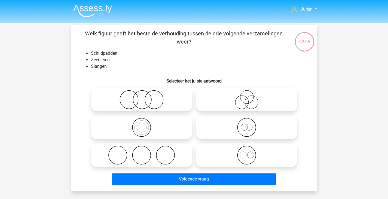
click at [257, 144] on label at bounding box center [246, 155] width 101 height 23
click at [250, 149] on input "radio" at bounding box center [249, 151] width 4 height 4
radio input "true"
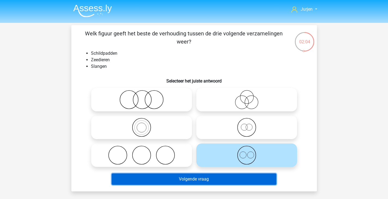
click at [249, 179] on button "Volgende vraag" at bounding box center [194, 178] width 165 height 11
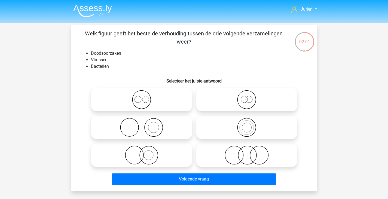
click at [155, 97] on icon at bounding box center [141, 99] width 96 height 19
click at [145, 97] on input "radio" at bounding box center [144, 95] width 4 height 4
radio input "true"
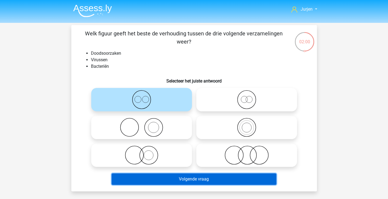
click at [196, 178] on button "Volgende vraag" at bounding box center [194, 178] width 165 height 11
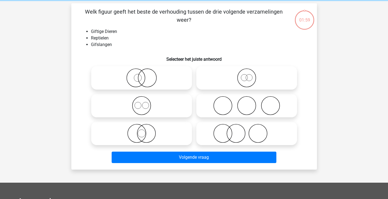
scroll to position [25, 0]
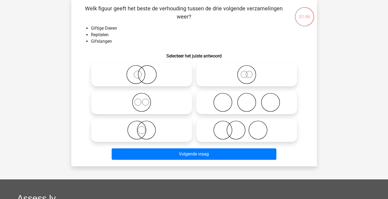
click at [165, 130] on icon at bounding box center [141, 130] width 96 height 19
click at [145, 127] on input "radio" at bounding box center [144, 126] width 4 height 4
radio input "true"
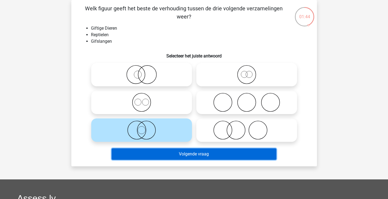
click at [230, 155] on button "Volgende vraag" at bounding box center [194, 153] width 165 height 11
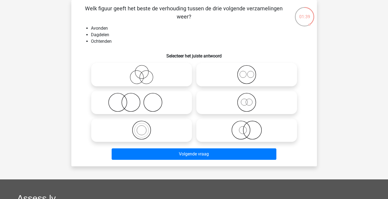
click at [234, 79] on icon at bounding box center [247, 74] width 96 height 19
click at [247, 72] on input "radio" at bounding box center [249, 70] width 4 height 4
radio input "true"
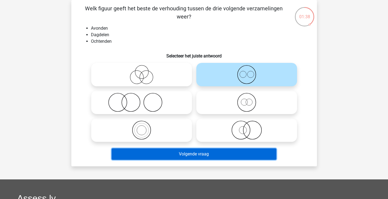
click at [229, 154] on button "Volgende vraag" at bounding box center [194, 153] width 165 height 11
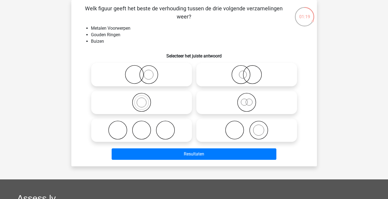
click at [257, 72] on icon at bounding box center [247, 74] width 96 height 19
click at [250, 72] on input "radio" at bounding box center [249, 70] width 4 height 4
radio input "true"
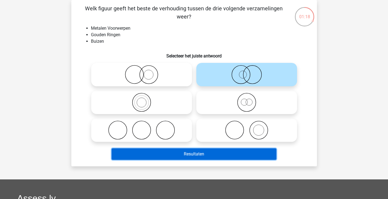
click at [219, 158] on button "Resultaten" at bounding box center [194, 153] width 165 height 11
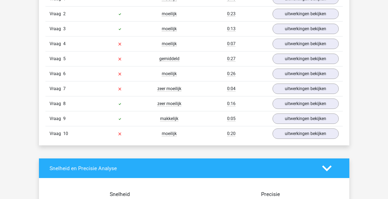
scroll to position [381, 0]
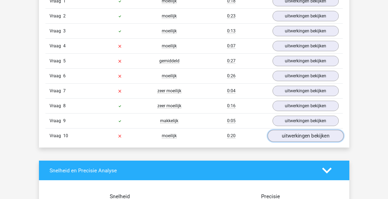
click at [292, 133] on link "uitwerkingen bekijken" at bounding box center [305, 136] width 76 height 12
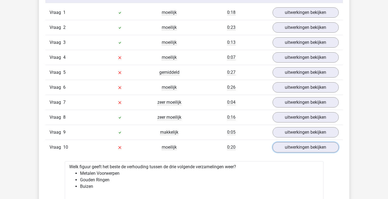
scroll to position [327, 0]
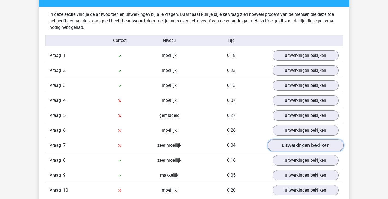
click at [292, 145] on link "uitwerkingen bekijken" at bounding box center [305, 145] width 76 height 12
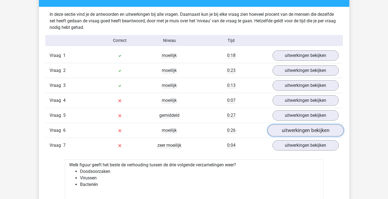
click at [294, 134] on link "uitwerkingen bekijken" at bounding box center [305, 130] width 76 height 12
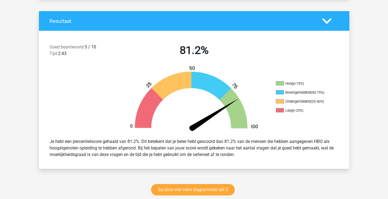
scroll to position [0, 0]
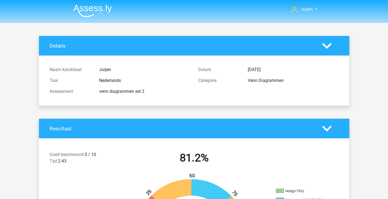
click at [84, 11] on img at bounding box center [92, 10] width 39 height 13
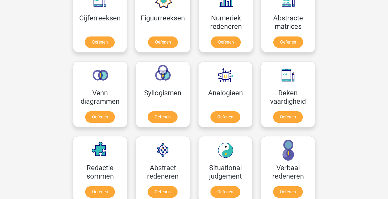
scroll to position [272, 0]
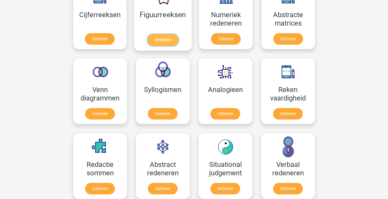
click at [160, 34] on link "Oefenen" at bounding box center [162, 40] width 31 height 12
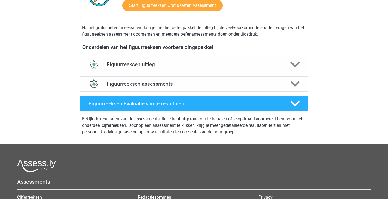
scroll to position [163, 0]
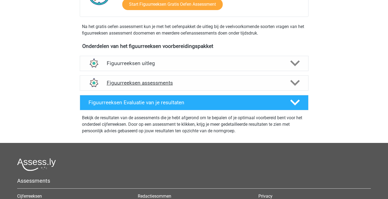
click at [181, 88] on div "Figuurreeksen assessments" at bounding box center [194, 82] width 229 height 15
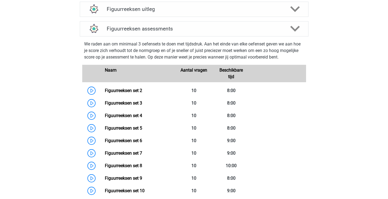
scroll to position [218, 0]
click at [136, 90] on link "Figuurreeksen set 2" at bounding box center [123, 90] width 37 height 5
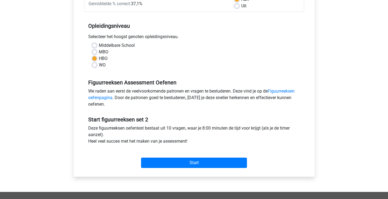
scroll to position [109, 0]
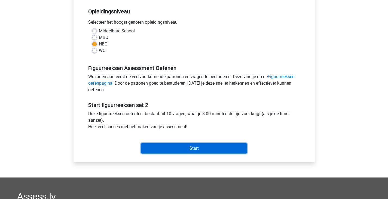
click at [182, 151] on input "Start" at bounding box center [194, 148] width 106 height 10
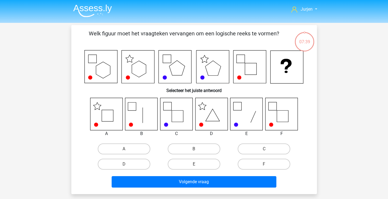
click at [114, 108] on icon at bounding box center [106, 114] width 32 height 32
click at [136, 150] on label "A" at bounding box center [124, 149] width 53 height 11
click at [127, 150] on input "A" at bounding box center [126, 151] width 4 height 4
radio input "true"
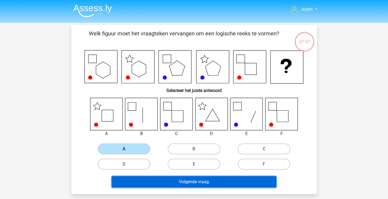
click at [168, 181] on button "Volgende vraag" at bounding box center [194, 181] width 165 height 11
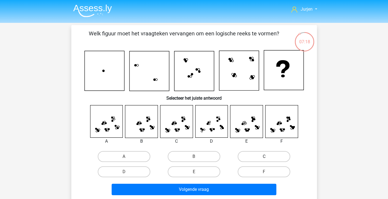
click at [243, 157] on label "C" at bounding box center [264, 156] width 53 height 11
click at [264, 157] on input "C" at bounding box center [266, 159] width 4 height 4
radio input "true"
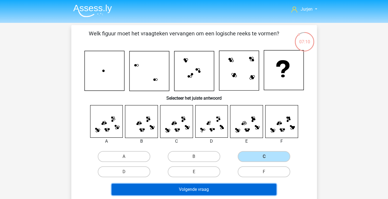
click at [232, 185] on button "Volgende vraag" at bounding box center [194, 189] width 165 height 11
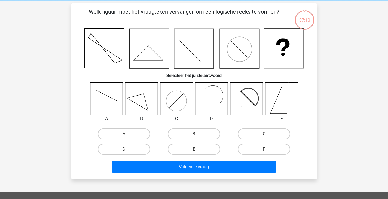
scroll to position [25, 0]
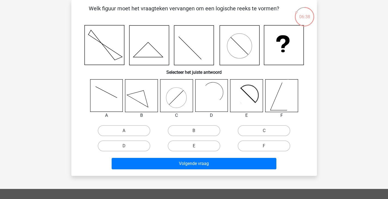
click at [208, 98] on rect at bounding box center [209, 96] width 26 height 26
drag, startPoint x: 211, startPoint y: 92, endPoint x: 210, endPoint y: 118, distance: 25.6
click at [213, 102] on rect at bounding box center [209, 96] width 26 height 26
click at [146, 143] on label "D" at bounding box center [124, 146] width 53 height 11
click at [127, 146] on input "D" at bounding box center [126, 148] width 4 height 4
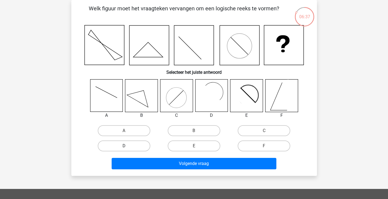
radio input "true"
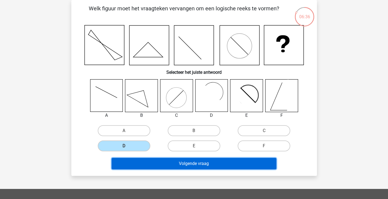
click at [175, 166] on button "Volgende vraag" at bounding box center [194, 163] width 165 height 11
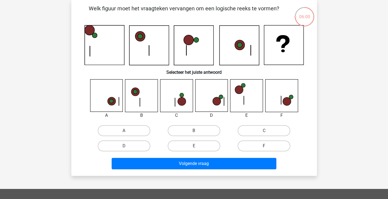
click at [246, 145] on label "F" at bounding box center [264, 146] width 53 height 11
click at [264, 146] on input "F" at bounding box center [266, 148] width 4 height 4
radio input "true"
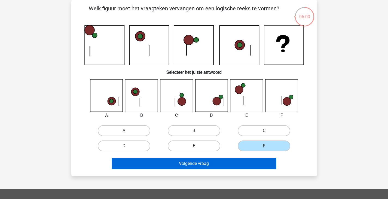
click at [248, 158] on div "Volgende vraag" at bounding box center [194, 163] width 228 height 18
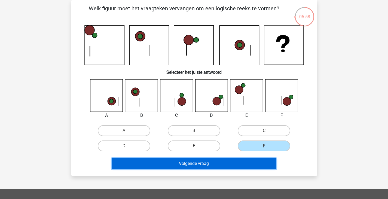
click at [267, 164] on button "Volgende vraag" at bounding box center [194, 163] width 165 height 11
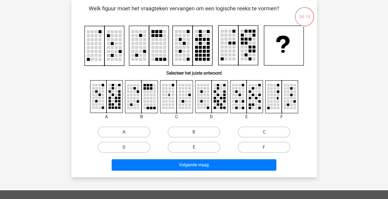
click at [135, 135] on label "A" at bounding box center [124, 132] width 53 height 11
click at [127, 135] on input "A" at bounding box center [126, 134] width 4 height 4
radio input "true"
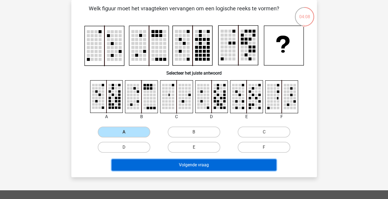
click at [167, 166] on button "Volgende vraag" at bounding box center [194, 164] width 165 height 11
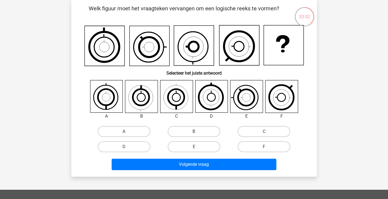
click at [196, 147] on input "E" at bounding box center [196, 149] width 4 height 4
radio input "true"
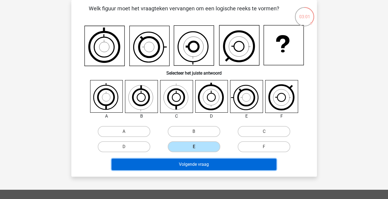
click at [202, 160] on button "Volgende vraag" at bounding box center [194, 164] width 165 height 11
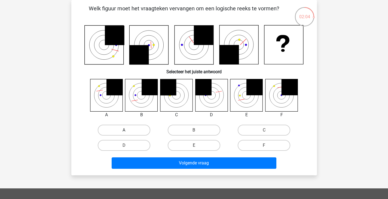
click at [128, 126] on label "A" at bounding box center [124, 130] width 53 height 11
click at [127, 130] on input "A" at bounding box center [126, 132] width 4 height 4
radio input "true"
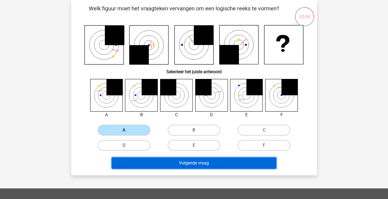
click at [161, 161] on button "Volgende vraag" at bounding box center [194, 162] width 165 height 11
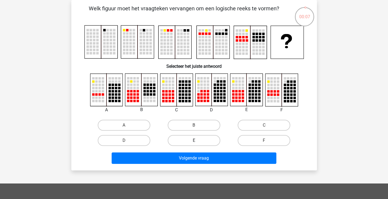
click at [202, 136] on label "E" at bounding box center [194, 140] width 53 height 11
click at [197, 141] on input "E" at bounding box center [196, 143] width 4 height 4
radio input "true"
click at [212, 151] on div "Volgende vraag" at bounding box center [194, 157] width 228 height 18
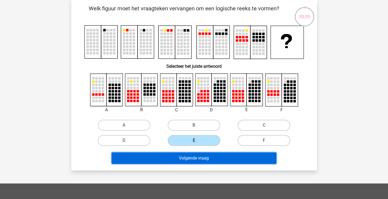
click at [224, 161] on button "Volgende vraag" at bounding box center [194, 157] width 165 height 11
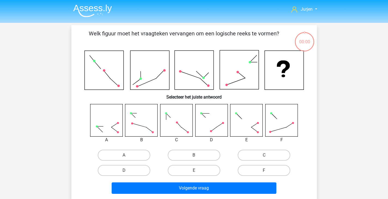
scroll to position [25, 0]
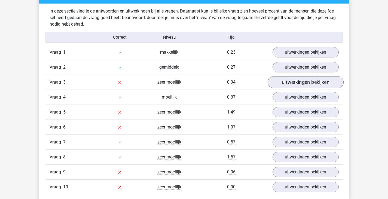
scroll to position [327, 0]
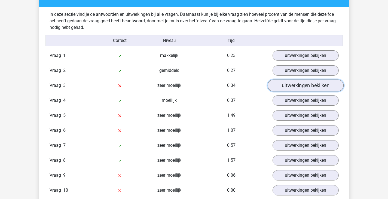
click at [296, 89] on link "uitwerkingen bekijken" at bounding box center [305, 86] width 76 height 12
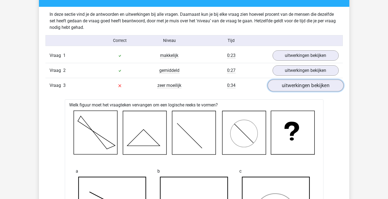
click at [279, 87] on link "uitwerkingen bekijken" at bounding box center [305, 86] width 76 height 12
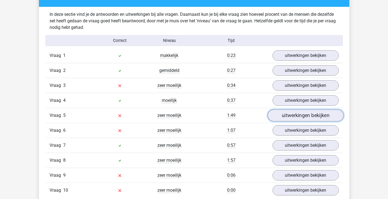
click at [285, 112] on link "uitwerkingen bekijken" at bounding box center [305, 115] width 76 height 12
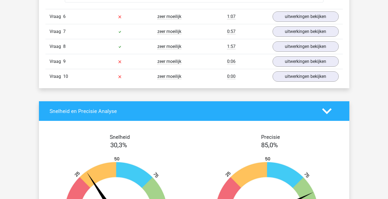
scroll to position [708, 0]
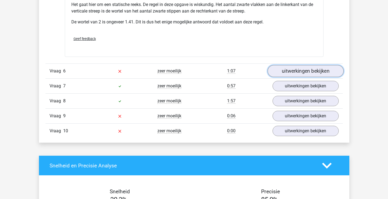
click at [280, 74] on link "uitwerkingen bekijken" at bounding box center [305, 71] width 76 height 12
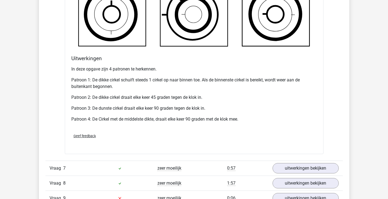
scroll to position [1035, 0]
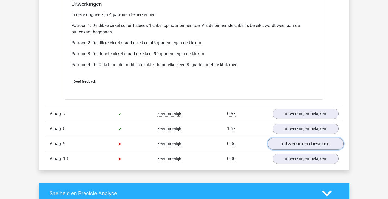
click at [291, 141] on link "uitwerkingen bekijken" at bounding box center [305, 144] width 76 height 12
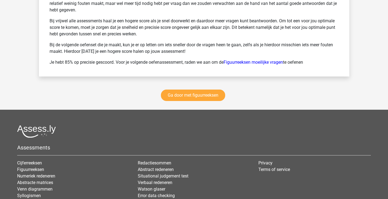
scroll to position [1775, 0]
click at [212, 91] on link "Ga door met figuurreeksen" at bounding box center [193, 95] width 64 height 11
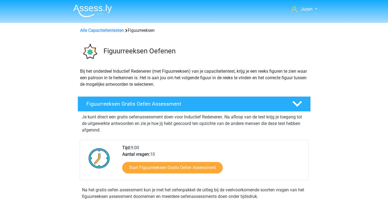
scroll to position [236, 0]
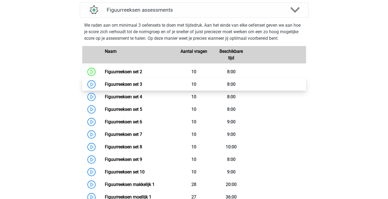
click at [142, 83] on link "Figuurreeksen set 3" at bounding box center [123, 84] width 37 height 5
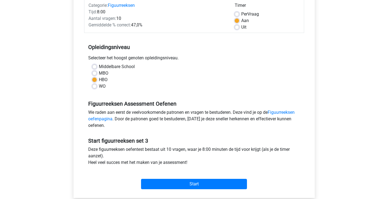
scroll to position [109, 0]
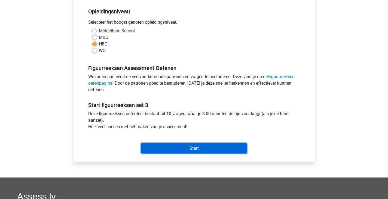
click at [217, 144] on input "Start" at bounding box center [194, 148] width 106 height 10
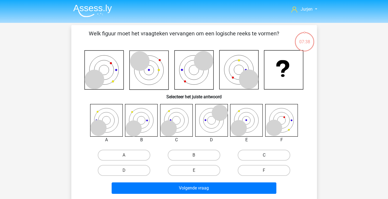
click at [254, 153] on label "C" at bounding box center [264, 155] width 53 height 11
click at [264, 155] on input "C" at bounding box center [266, 157] width 4 height 4
radio input "true"
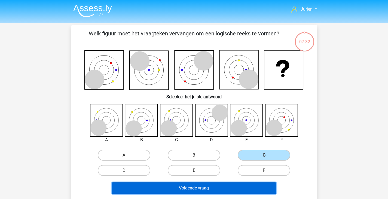
click at [246, 192] on button "Volgende vraag" at bounding box center [194, 187] width 165 height 11
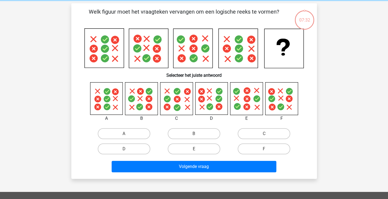
scroll to position [25, 0]
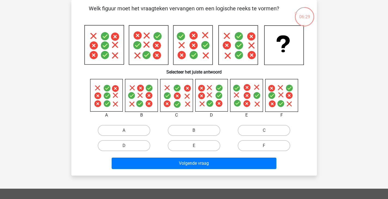
click at [250, 138] on div "C" at bounding box center [264, 130] width 70 height 15
click at [250, 143] on label "F" at bounding box center [264, 145] width 53 height 11
click at [264, 146] on input "F" at bounding box center [266, 148] width 4 height 4
radio input "true"
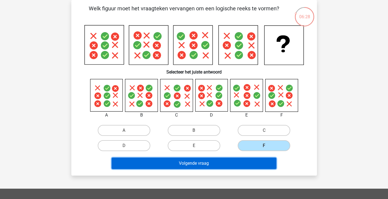
click at [246, 160] on button "Volgende vraag" at bounding box center [194, 163] width 165 height 11
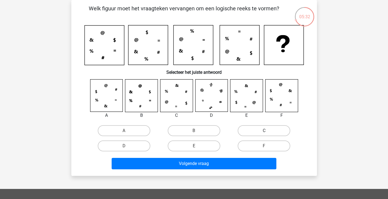
click at [258, 128] on label "C" at bounding box center [264, 130] width 53 height 11
click at [264, 131] on input "C" at bounding box center [266, 133] width 4 height 4
radio input "true"
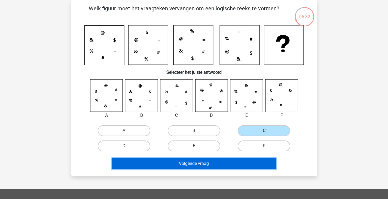
click at [241, 159] on button "Volgende vraag" at bounding box center [194, 163] width 165 height 11
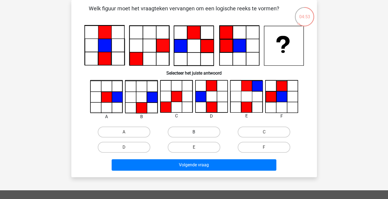
click at [178, 128] on label "B" at bounding box center [194, 132] width 53 height 11
click at [194, 132] on input "B" at bounding box center [196, 134] width 4 height 4
radio input "true"
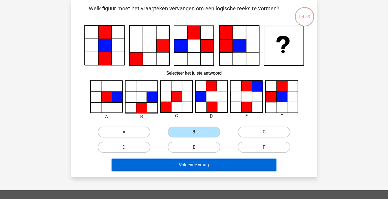
click at [204, 163] on button "Volgende vraag" at bounding box center [194, 164] width 165 height 11
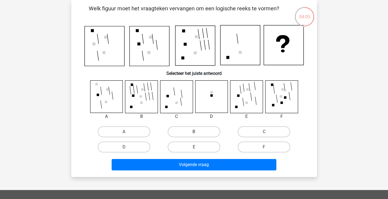
click at [211, 129] on label "B" at bounding box center [194, 131] width 53 height 11
click at [197, 132] on input "B" at bounding box center [196, 134] width 4 height 4
radio input "true"
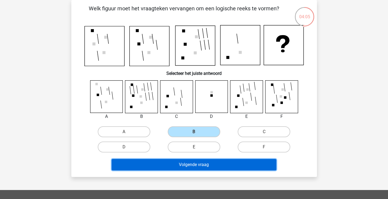
click at [218, 165] on button "Volgende vraag" at bounding box center [194, 164] width 165 height 11
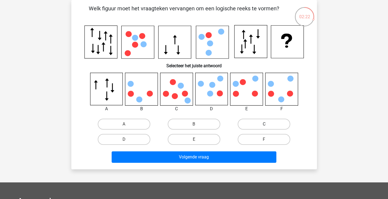
click at [257, 126] on label "C" at bounding box center [264, 124] width 53 height 11
click at [264, 126] on input "C" at bounding box center [266, 126] width 4 height 4
radio input "true"
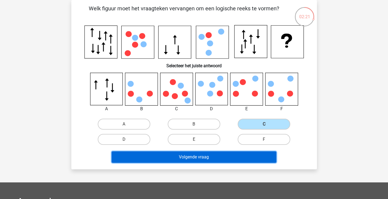
click at [242, 154] on button "Volgende vraag" at bounding box center [194, 156] width 165 height 11
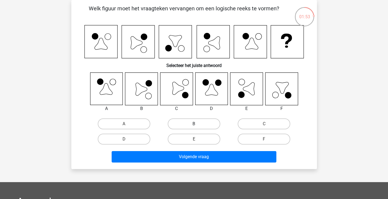
click at [189, 122] on label "B" at bounding box center [194, 123] width 53 height 11
click at [194, 124] on input "B" at bounding box center [196, 126] width 4 height 4
radio input "true"
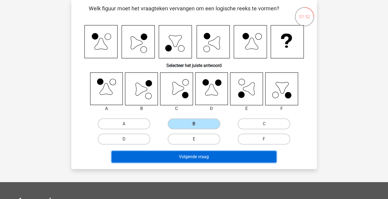
click at [208, 156] on button "Volgende vraag" at bounding box center [194, 156] width 165 height 11
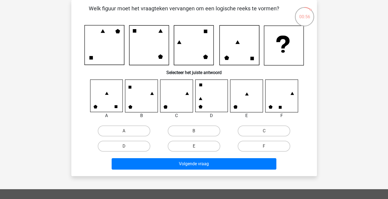
click at [187, 99] on icon at bounding box center [176, 96] width 32 height 32
click at [262, 131] on label "C" at bounding box center [264, 131] width 53 height 11
click at [264, 131] on input "C" at bounding box center [266, 133] width 4 height 4
radio input "true"
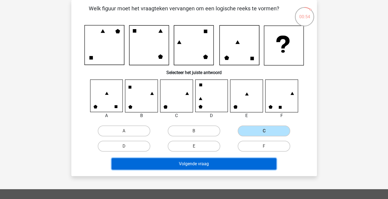
click at [248, 163] on button "Volgende vraag" at bounding box center [194, 163] width 165 height 11
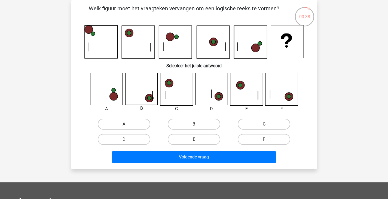
click at [218, 122] on label "B" at bounding box center [194, 124] width 53 height 11
click at [197, 124] on input "B" at bounding box center [196, 126] width 4 height 4
radio input "true"
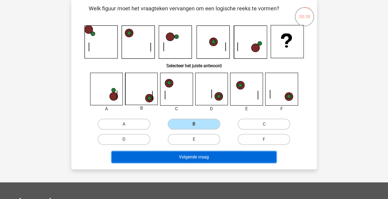
click at [223, 155] on button "Volgende vraag" at bounding box center [194, 156] width 165 height 11
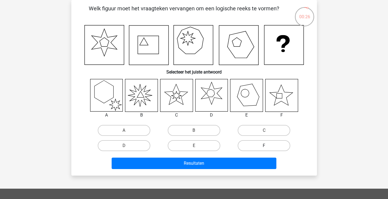
click at [256, 144] on label "F" at bounding box center [264, 145] width 53 height 11
click at [264, 146] on input "F" at bounding box center [266, 148] width 4 height 4
radio input "true"
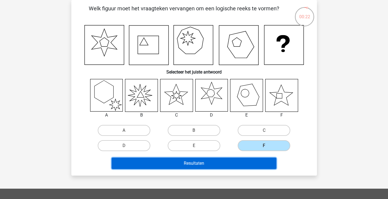
click at [225, 165] on button "Resultaten" at bounding box center [194, 163] width 165 height 11
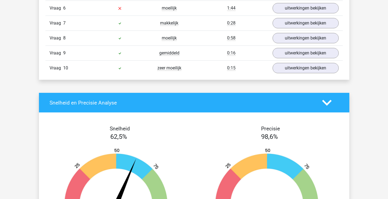
scroll to position [436, 0]
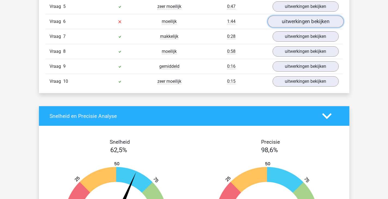
click at [282, 17] on link "uitwerkingen bekijken" at bounding box center [305, 22] width 76 height 12
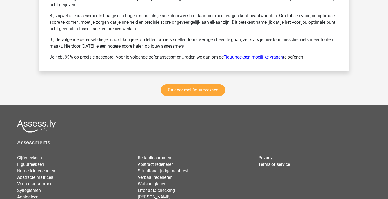
scroll to position [1148, 0]
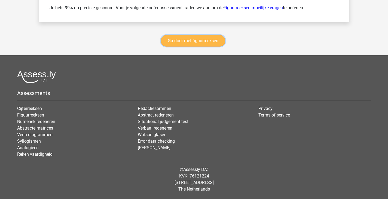
click at [205, 41] on link "Ga door met figuurreeksen" at bounding box center [193, 40] width 64 height 11
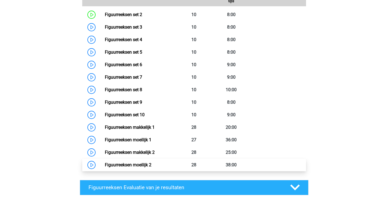
scroll to position [291, 0]
